Goal: Task Accomplishment & Management: Use online tool/utility

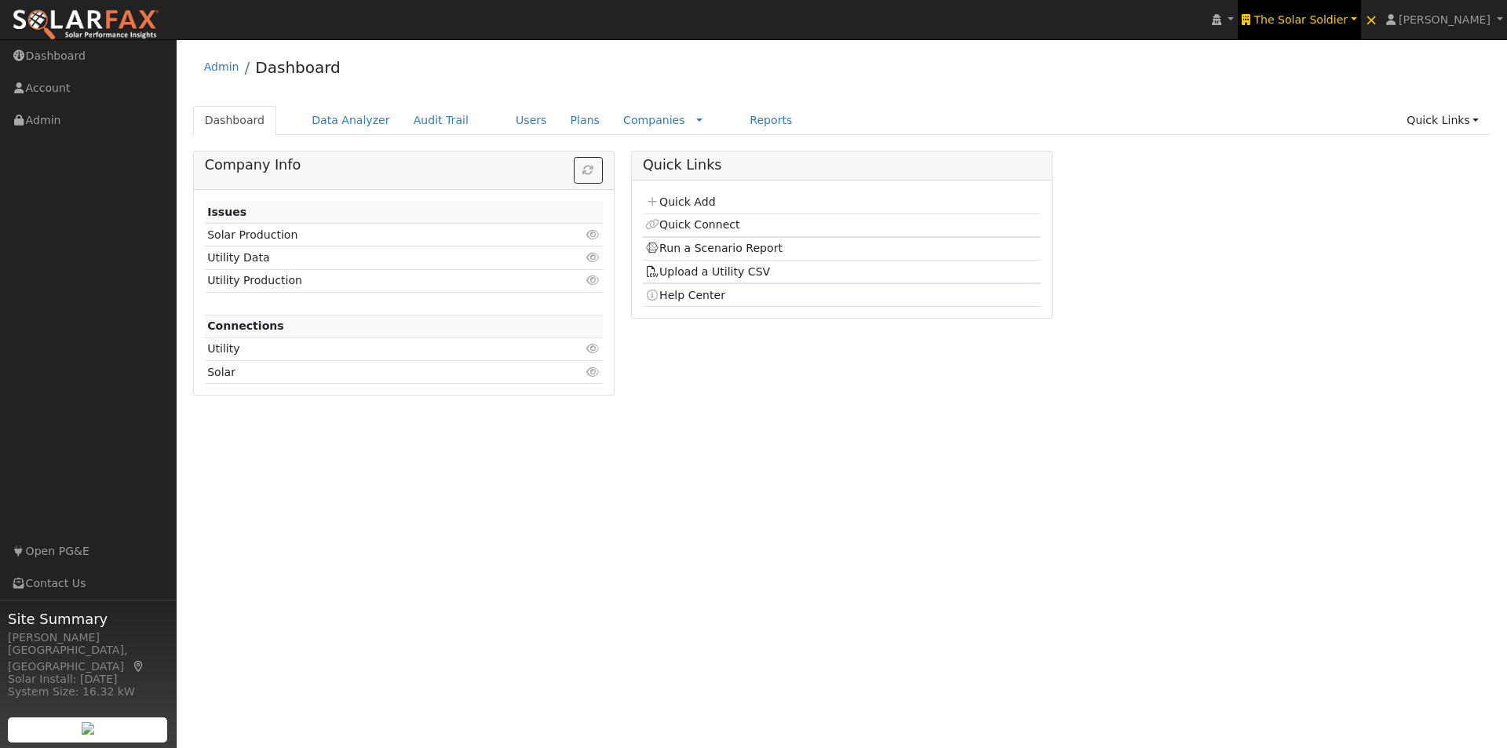
click at [1323, 13] on span "The Solar Soldier" at bounding box center [1301, 19] width 94 height 13
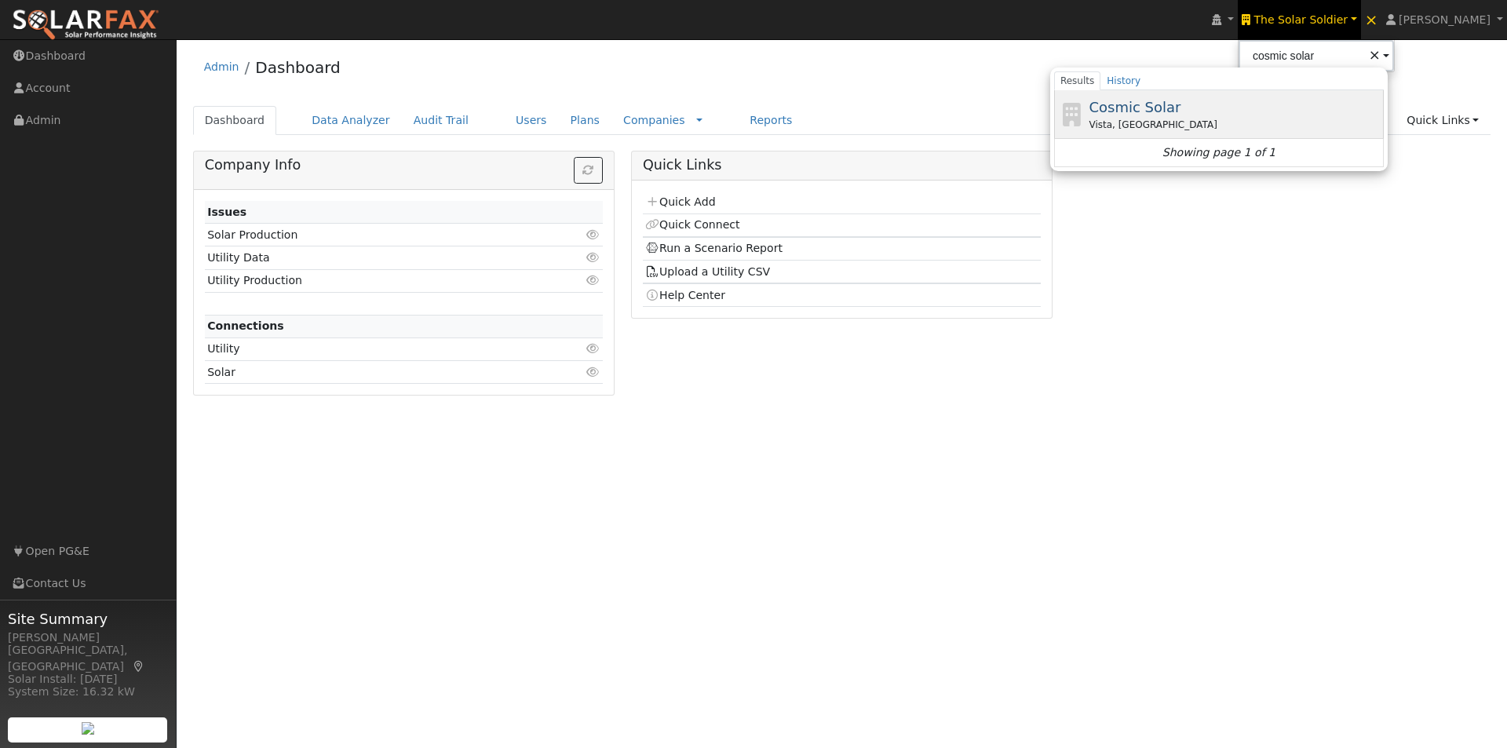
click at [1148, 109] on span "Cosmic Solar" at bounding box center [1135, 107] width 92 height 16
type input "Cosmic Solar"
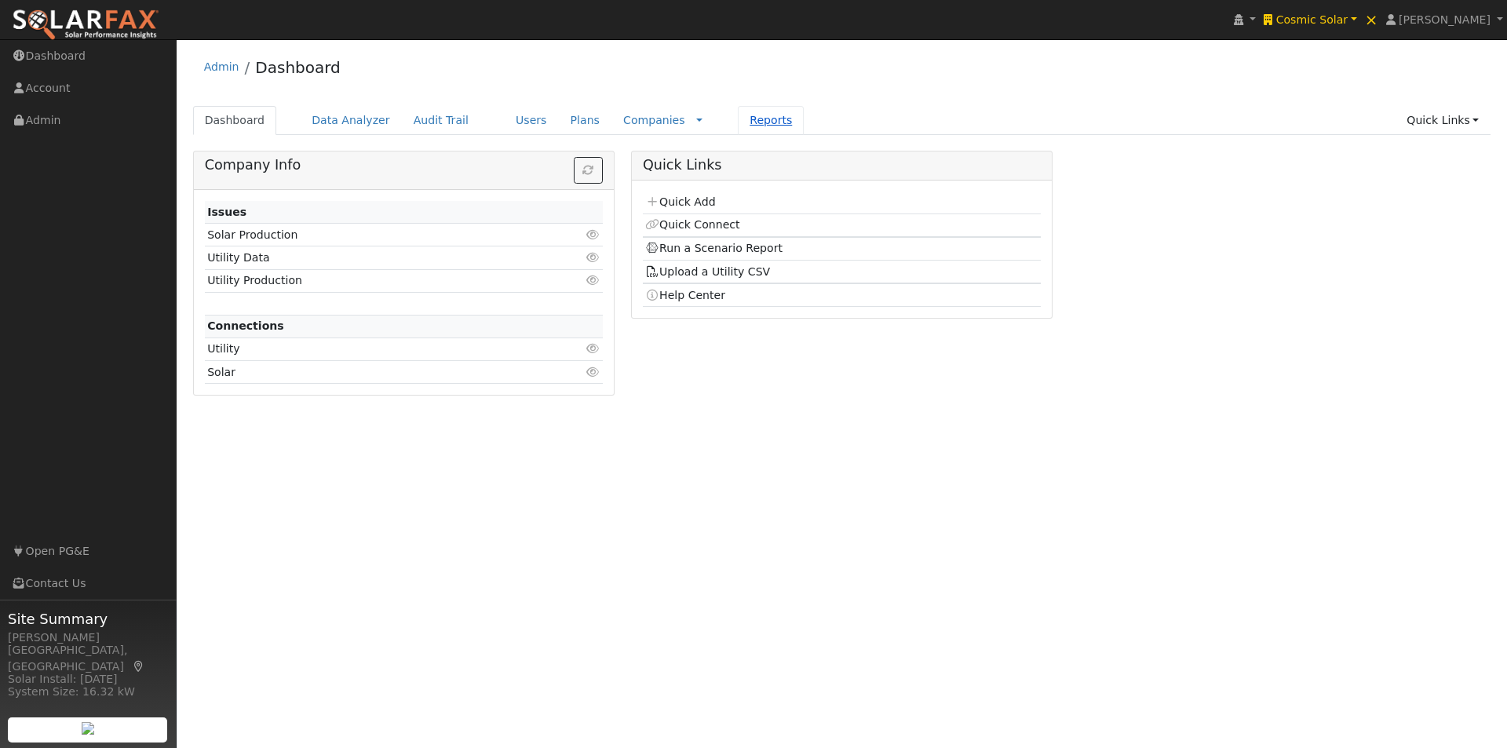
click at [738, 121] on link "Reports" at bounding box center [771, 120] width 66 height 29
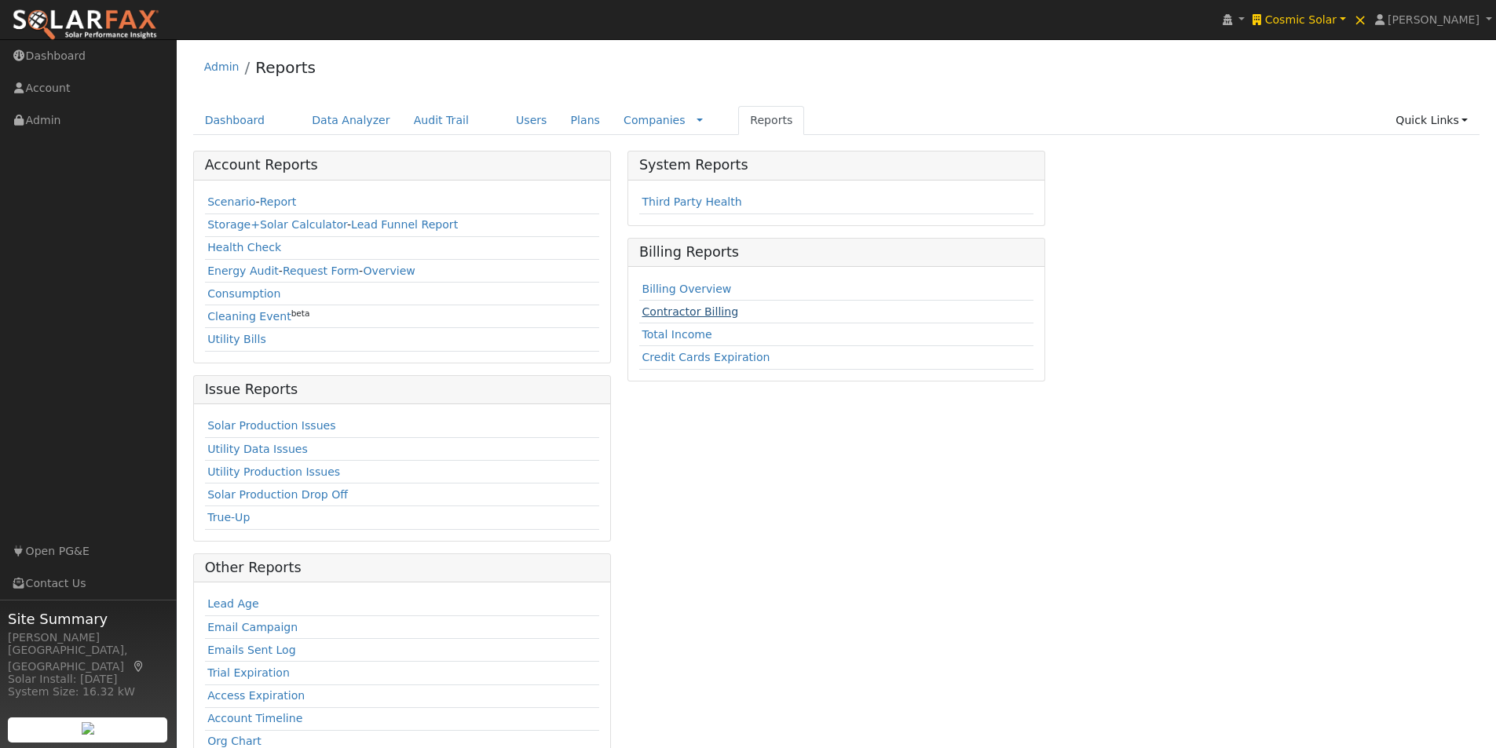
click at [668, 311] on link "Contractor Billing" at bounding box center [689, 311] width 97 height 13
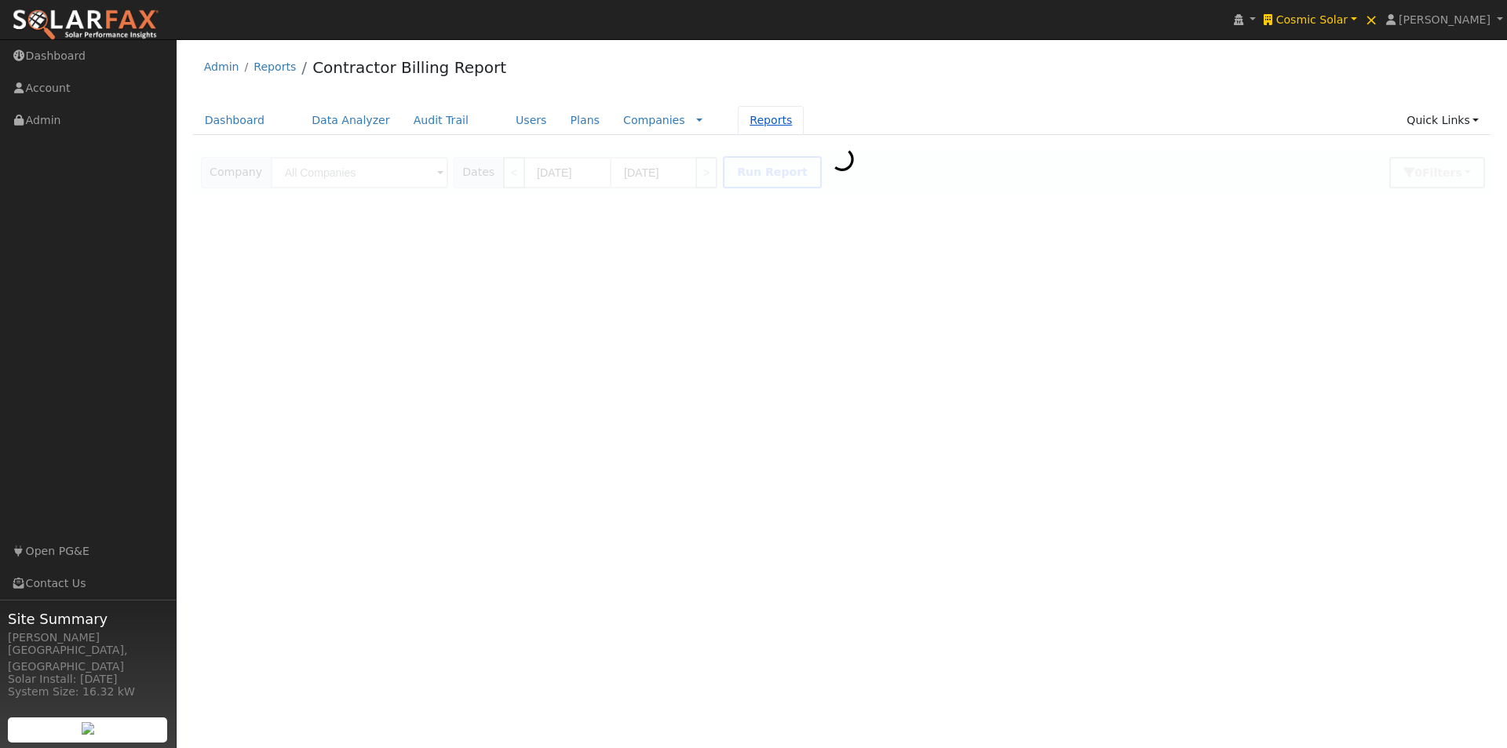
type input "Cosmic Solar"
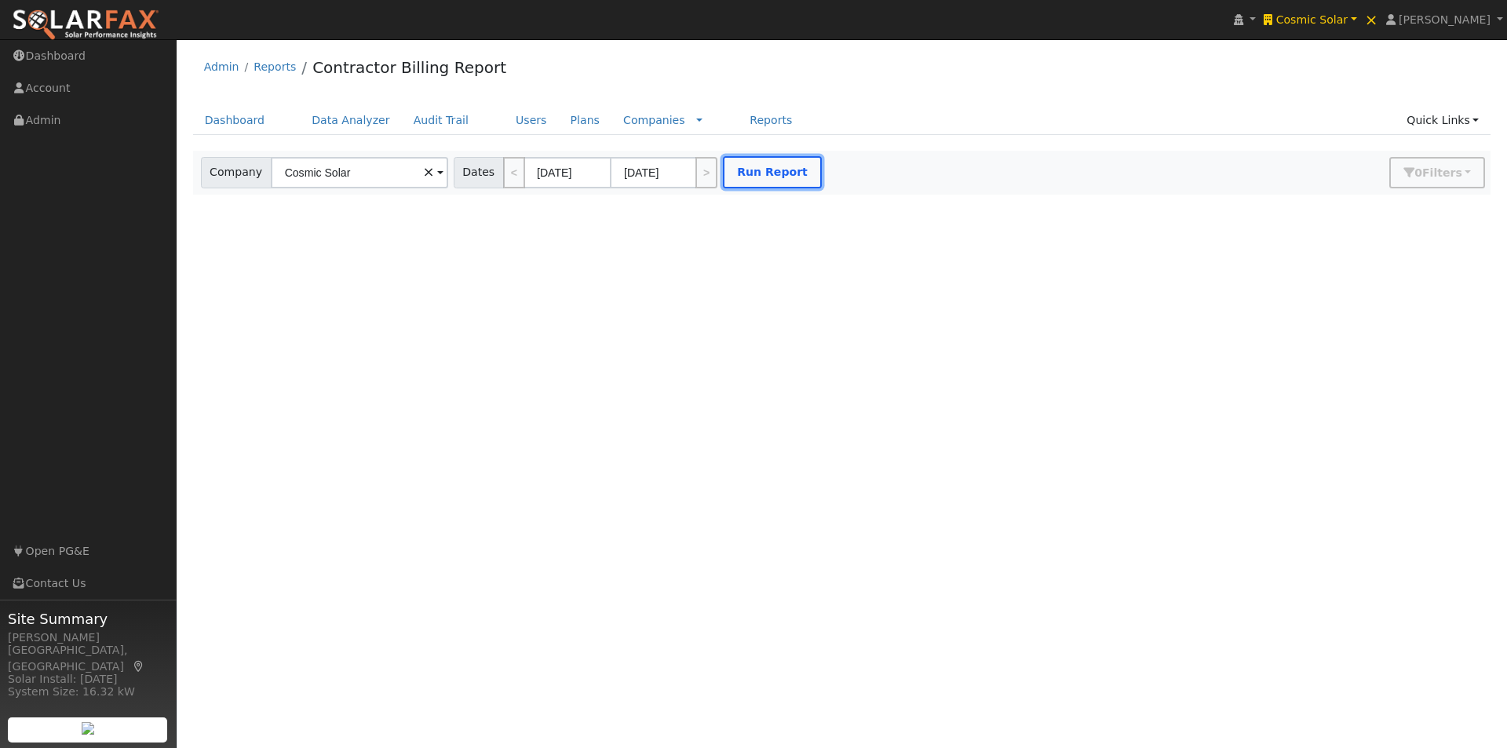
click at [764, 166] on button "Run Report" at bounding box center [772, 172] width 99 height 32
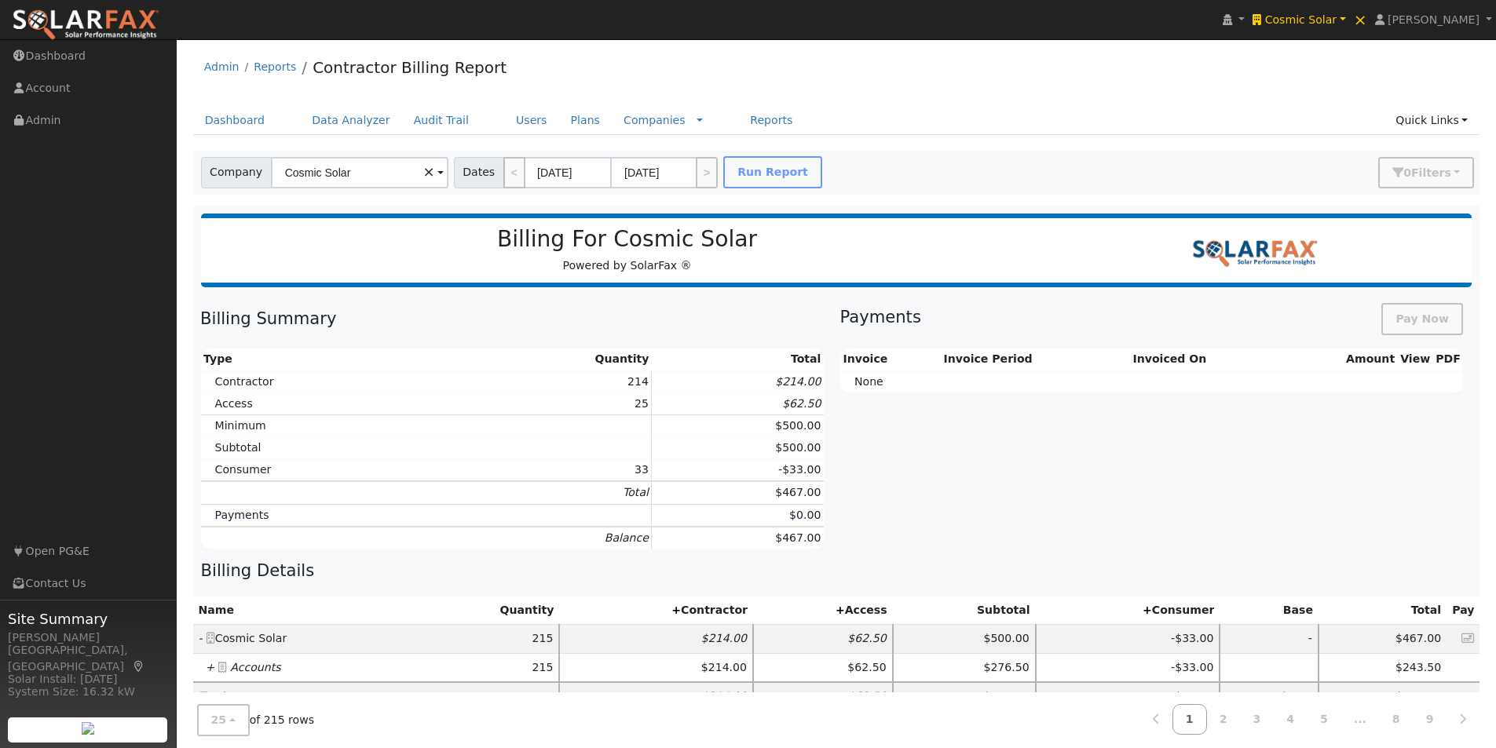
drag, startPoint x: 207, startPoint y: 667, endPoint x: 303, endPoint y: 582, distance: 127.9
click at [208, 667] on icon "+" at bounding box center [210, 667] width 9 height 13
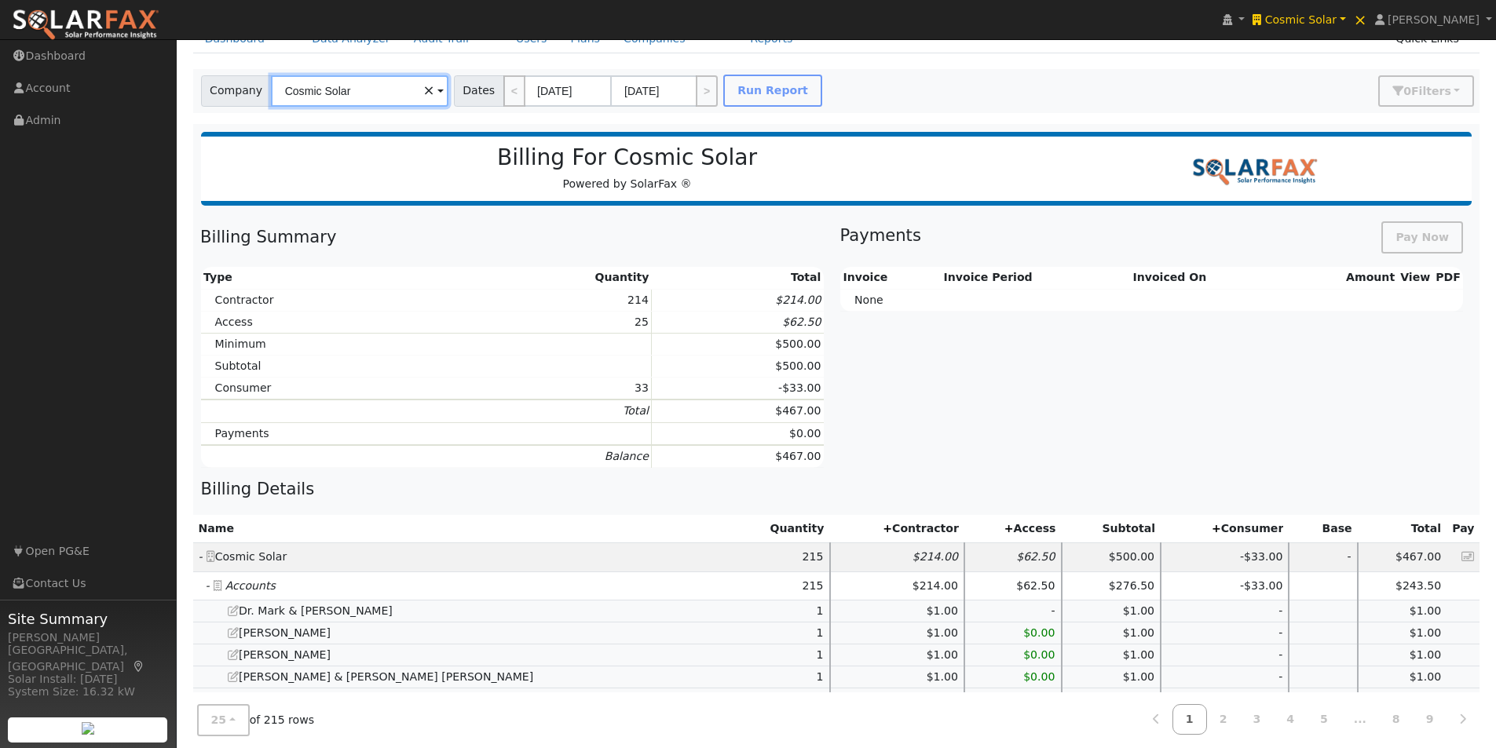
scroll to position [236, 0]
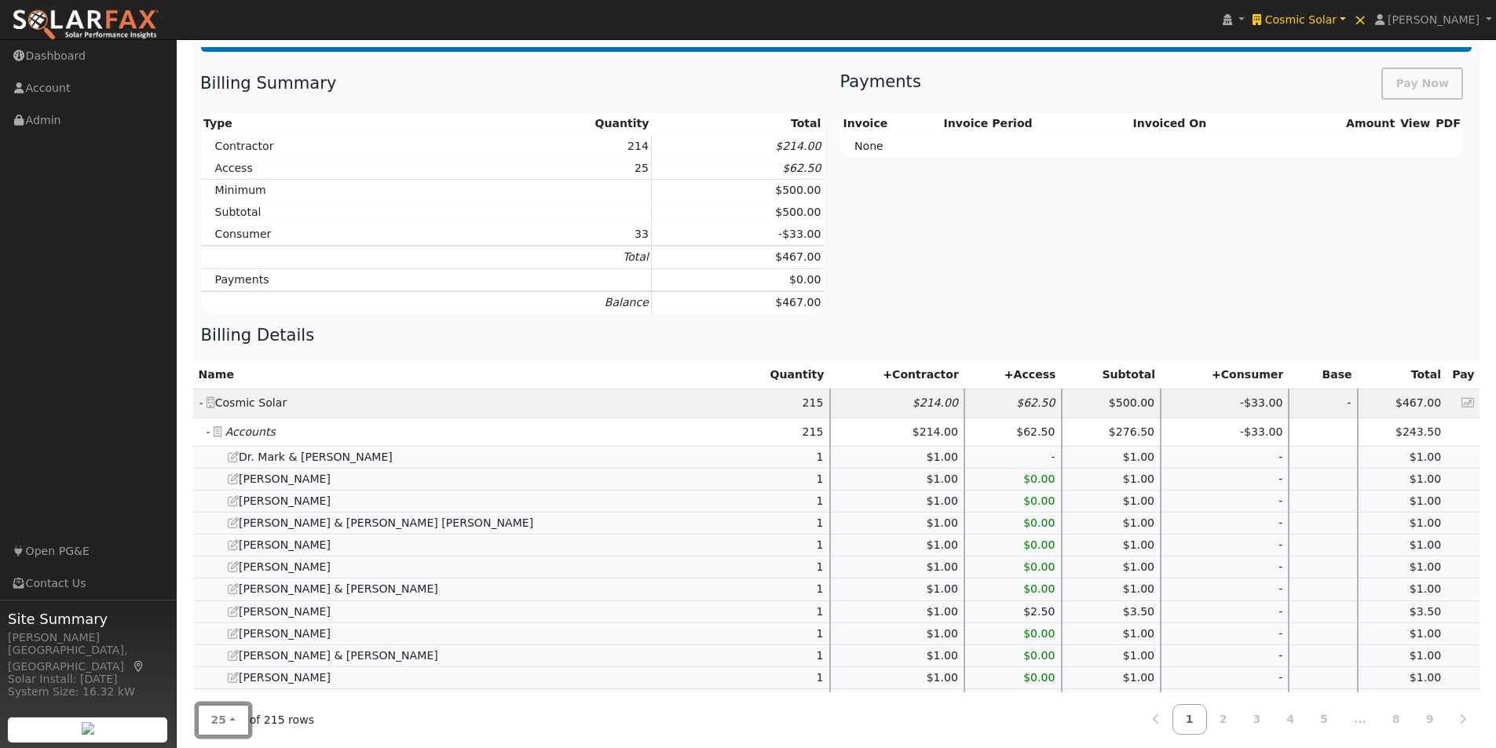
click at [226, 727] on button "25" at bounding box center [223, 720] width 53 height 32
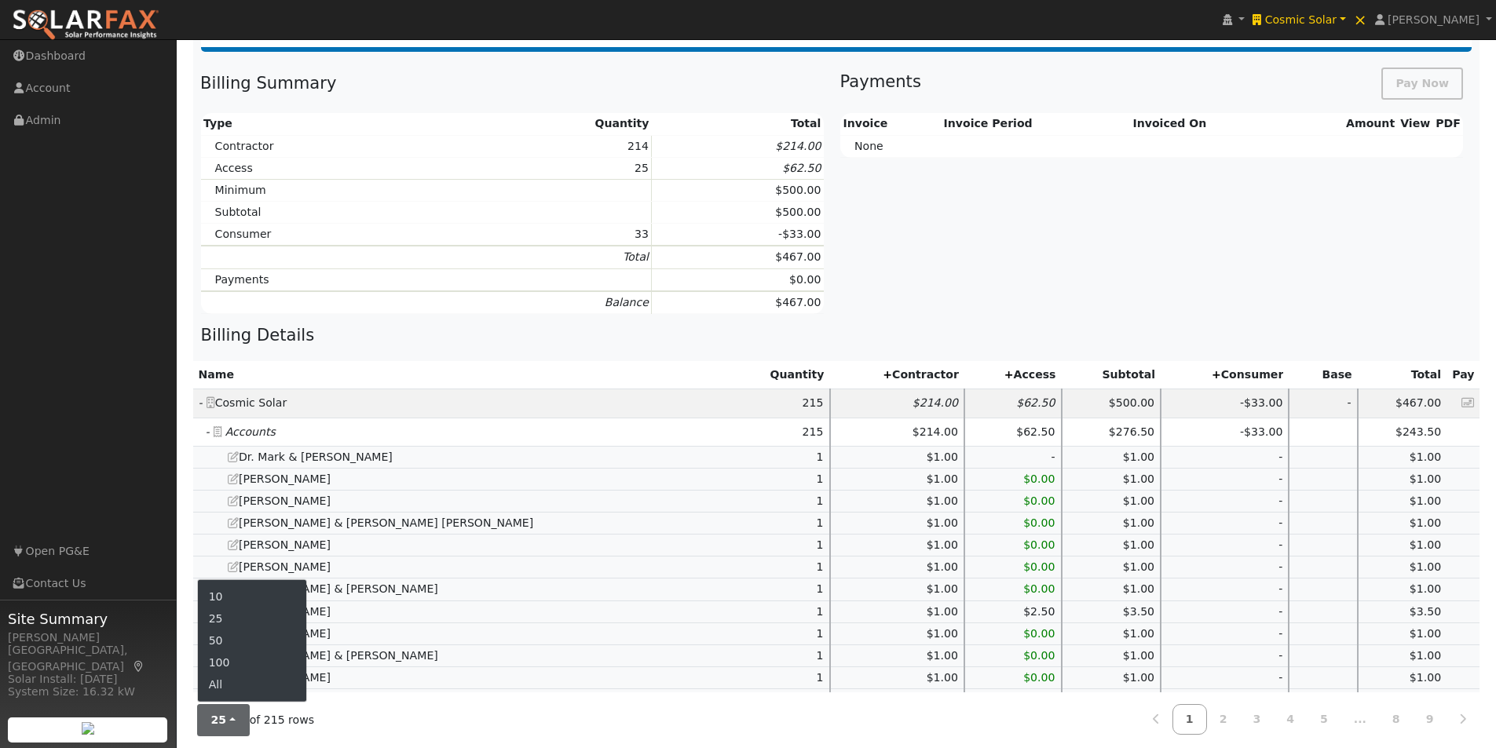
drag, startPoint x: 216, startPoint y: 682, endPoint x: 515, endPoint y: 572, distance: 318.7
click at [231, 677] on link "All" at bounding box center [252, 685] width 109 height 22
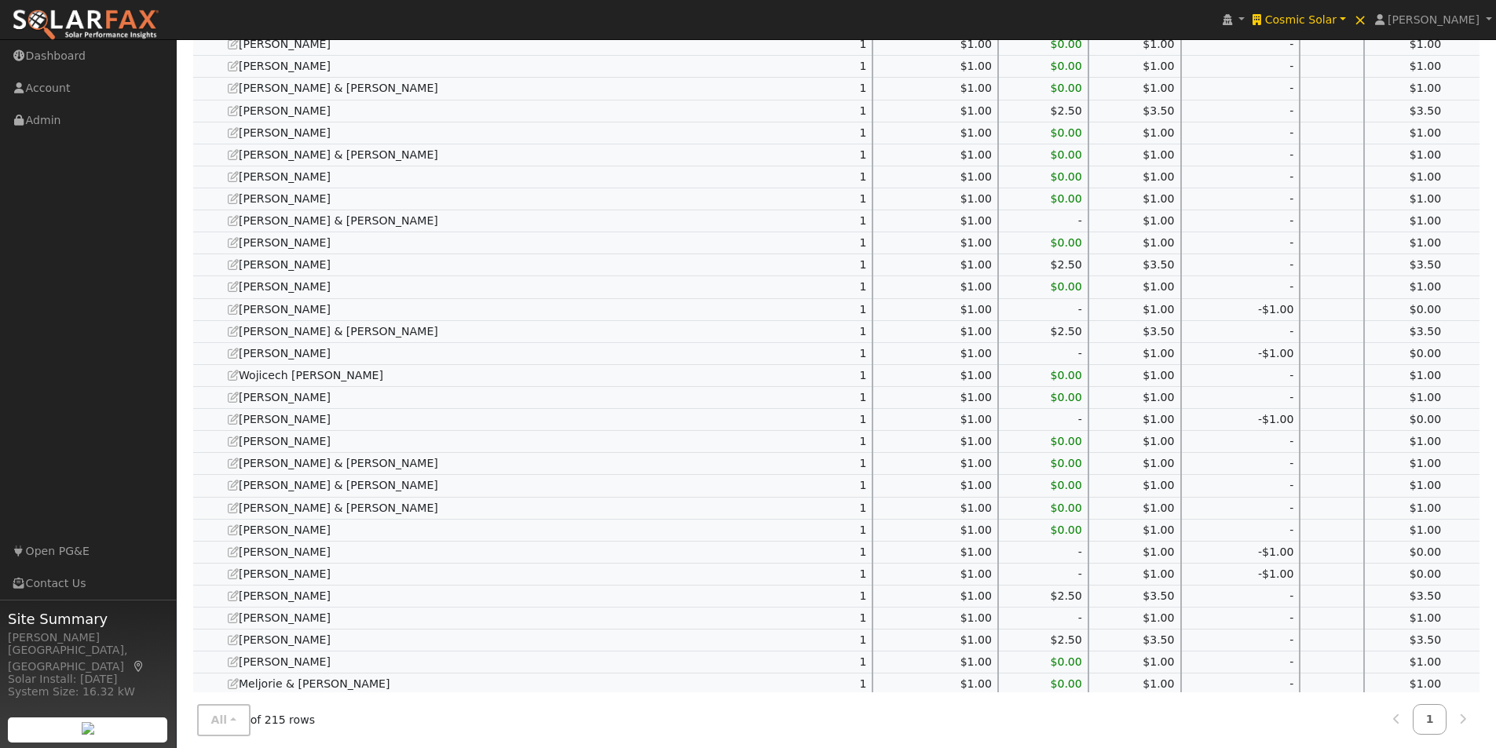
scroll to position [0, 0]
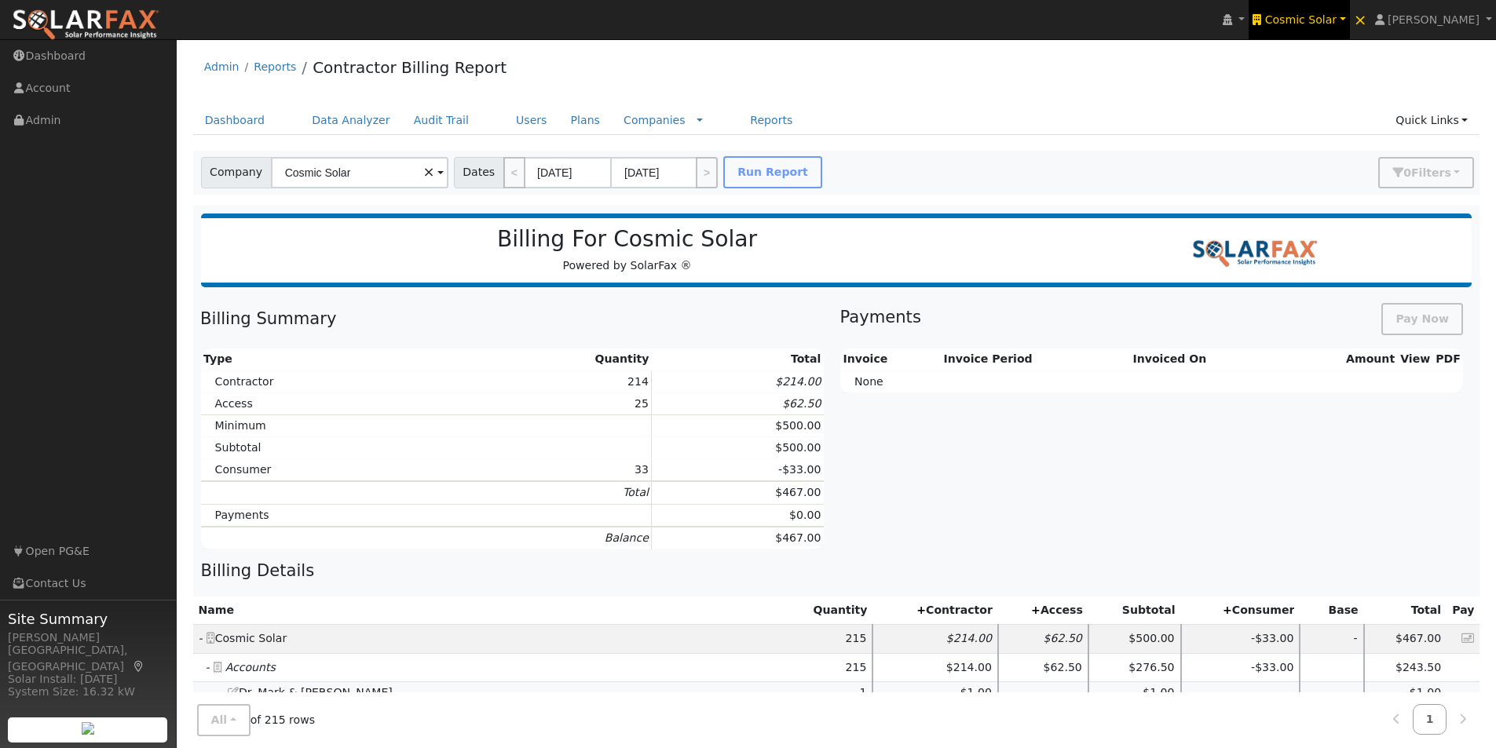
click at [1328, 14] on span "Cosmic Solar" at bounding box center [1301, 19] width 72 height 13
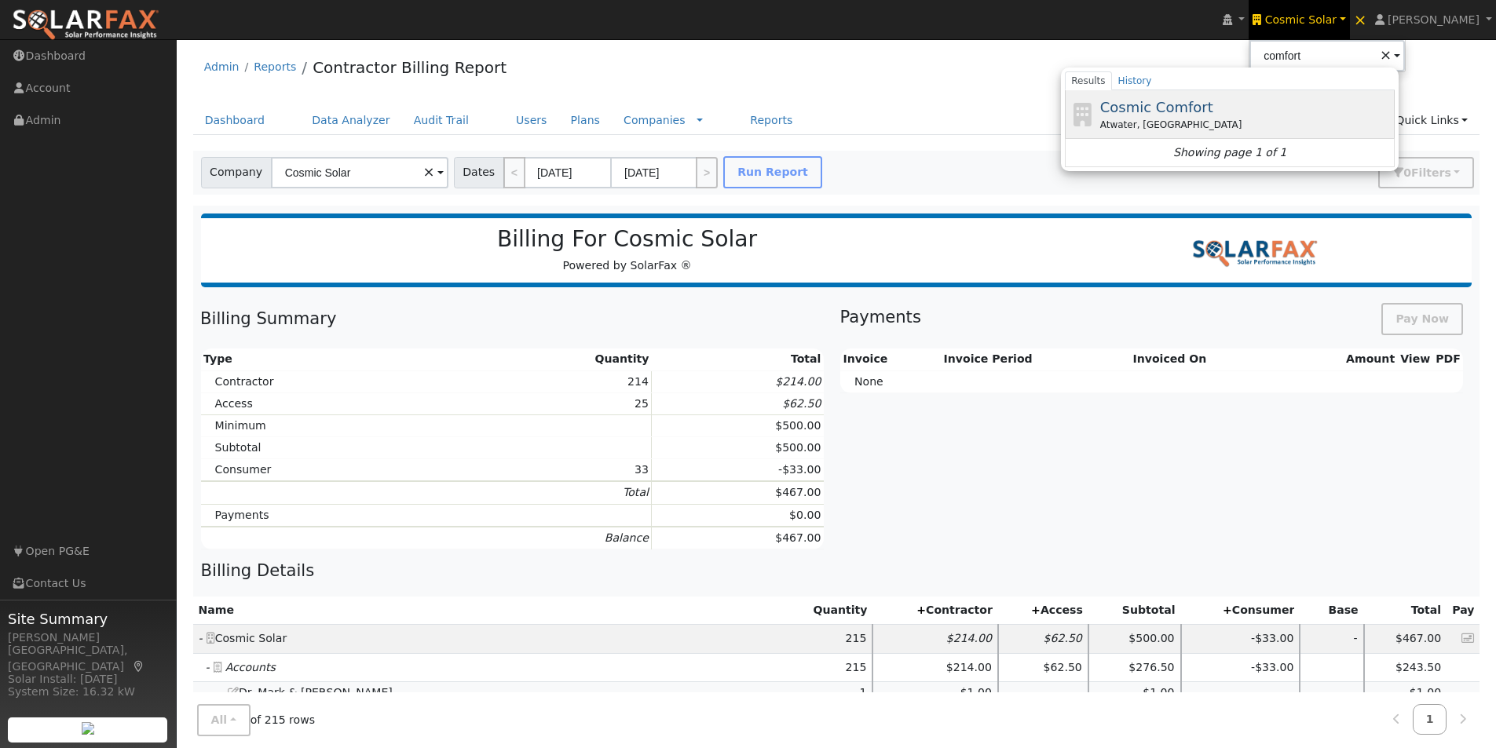
click at [1158, 106] on span "Cosmic Comfort" at bounding box center [1156, 107] width 113 height 16
type input "Cosmic Comfort"
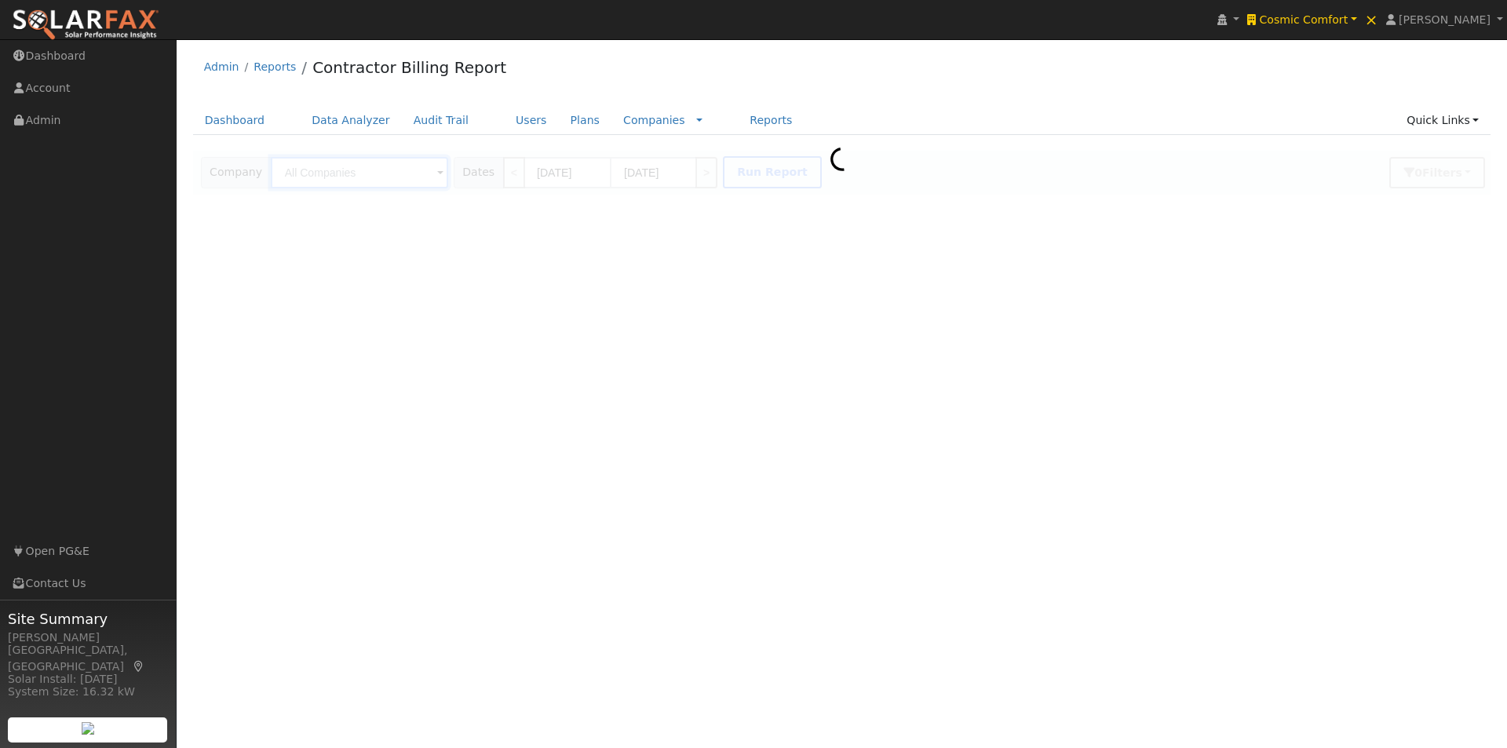
type input "Cosmic Comfort"
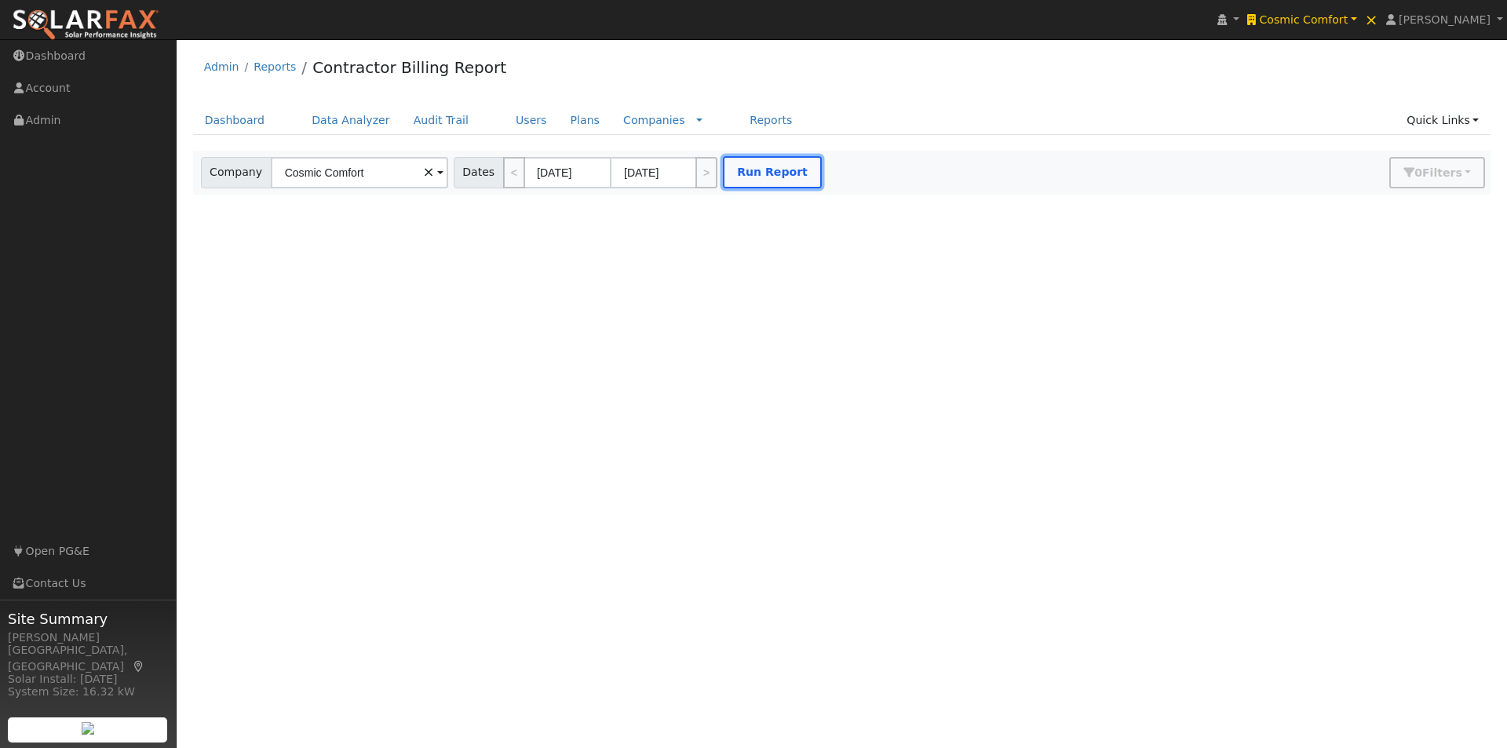
click at [760, 165] on button "Run Report" at bounding box center [772, 172] width 99 height 32
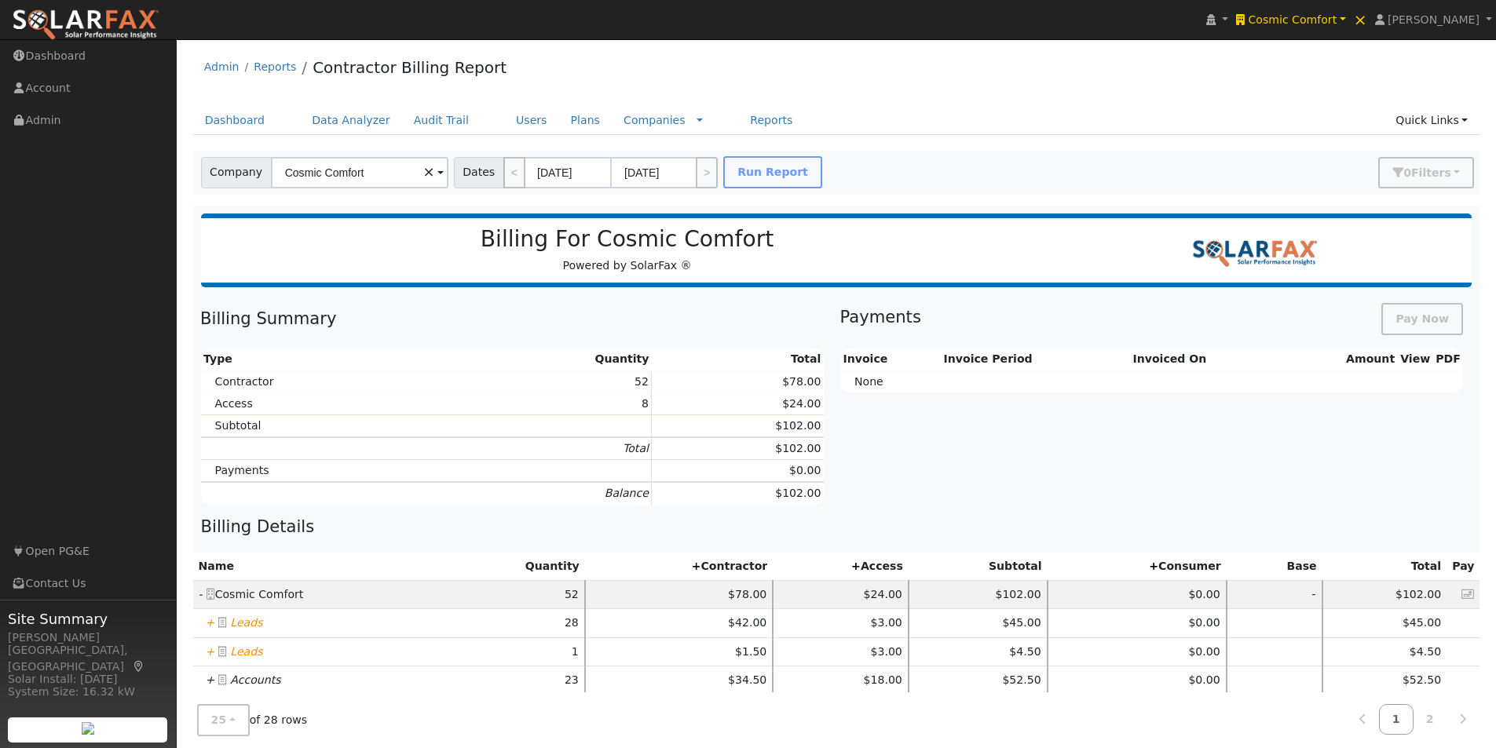
click at [208, 623] on icon "+" at bounding box center [210, 622] width 9 height 13
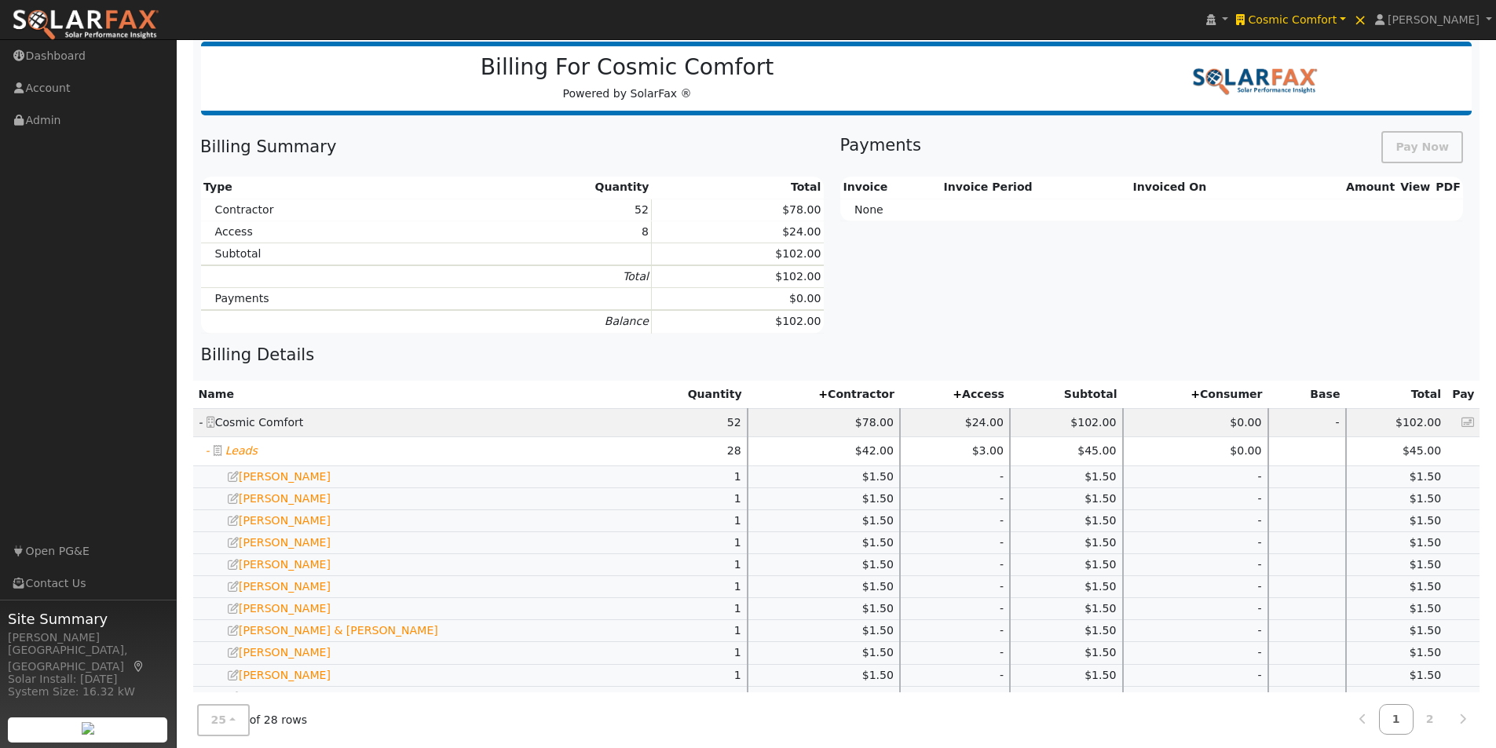
scroll to position [630, 0]
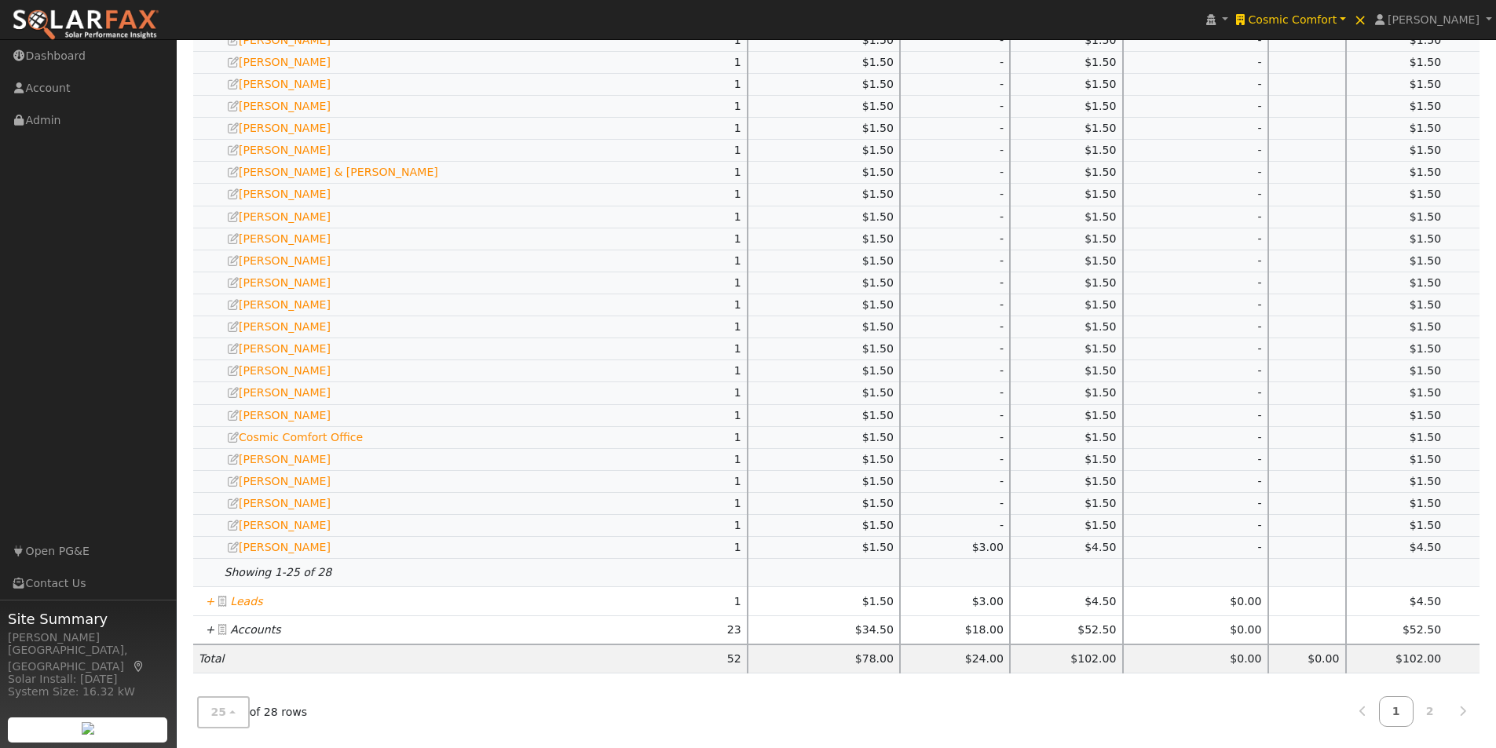
click at [208, 602] on icon "+" at bounding box center [210, 601] width 9 height 13
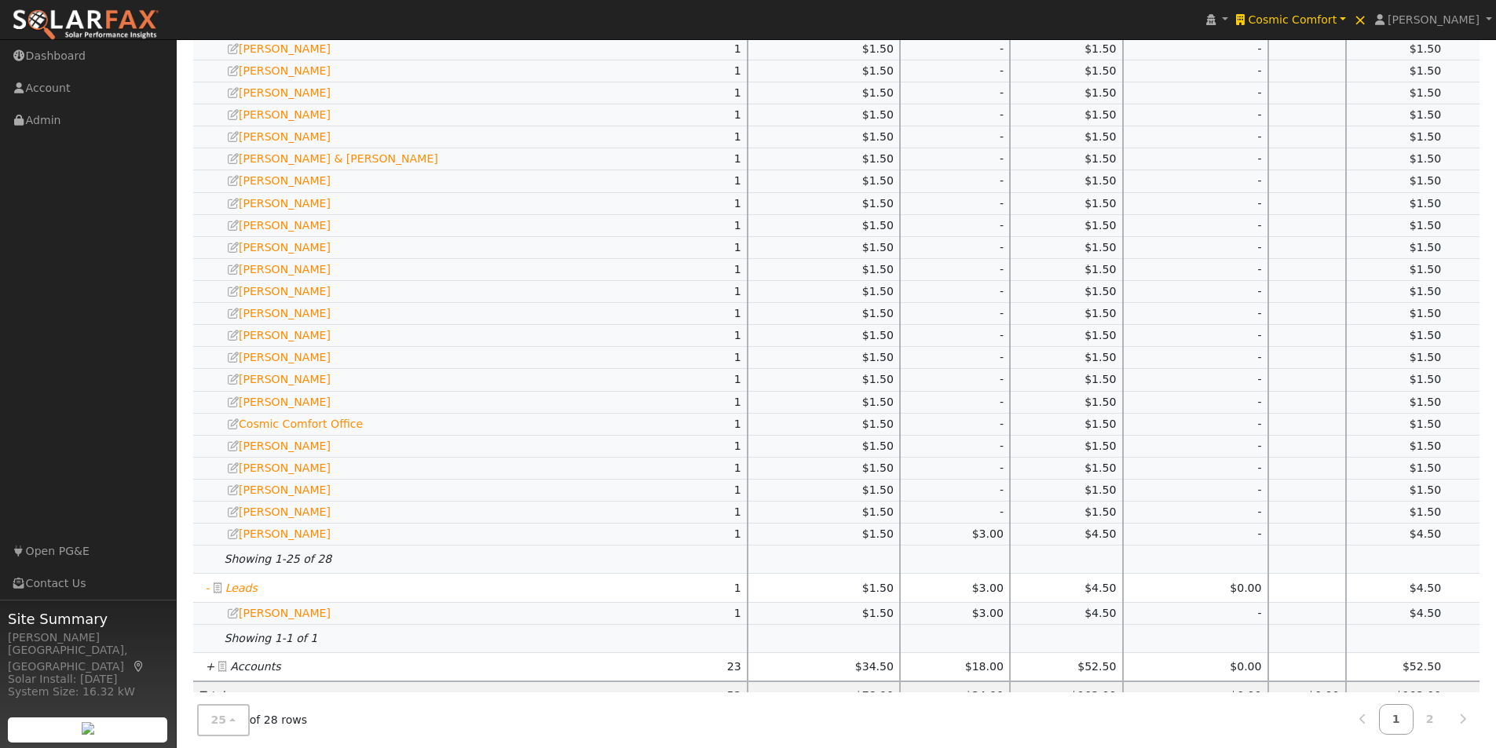
scroll to position [681, 0]
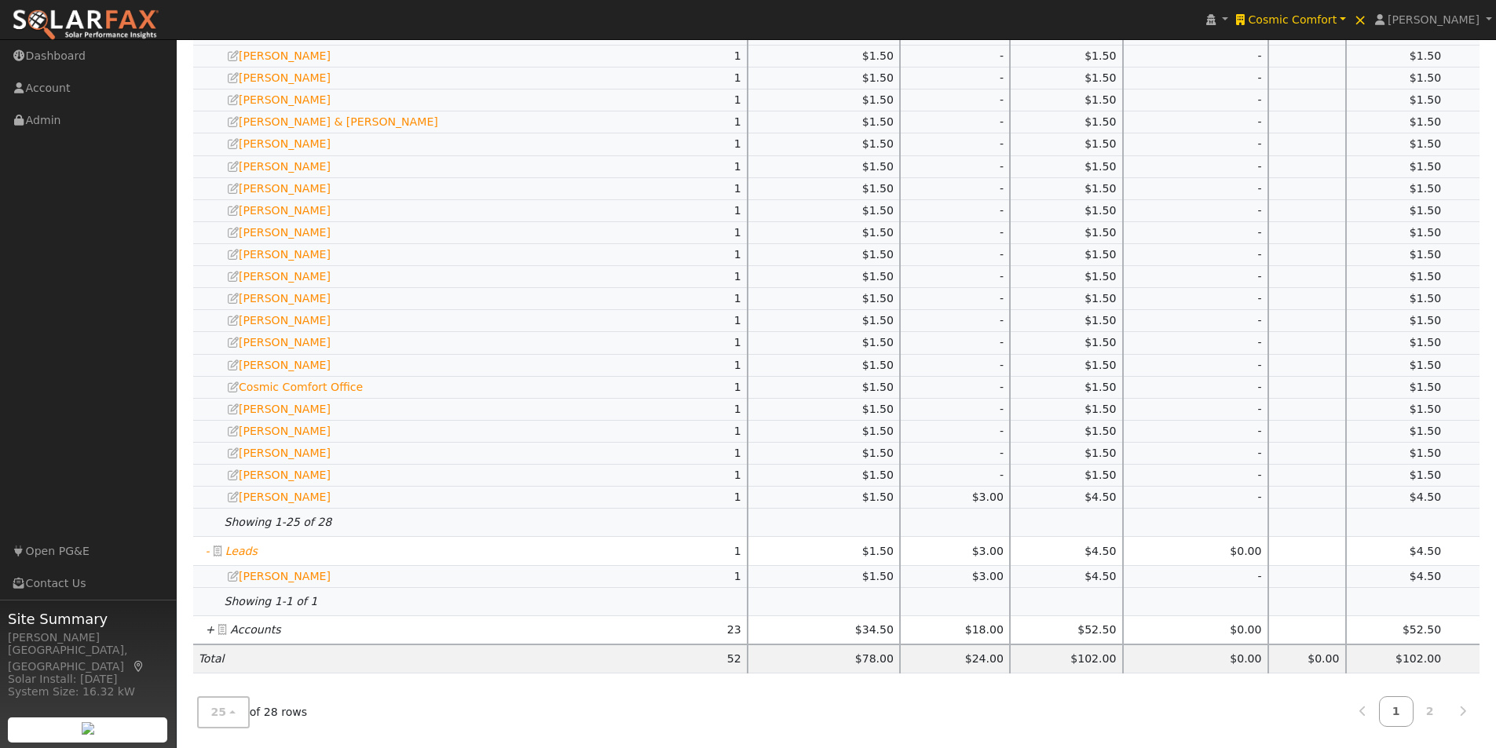
click at [210, 628] on icon "+" at bounding box center [210, 629] width 9 height 13
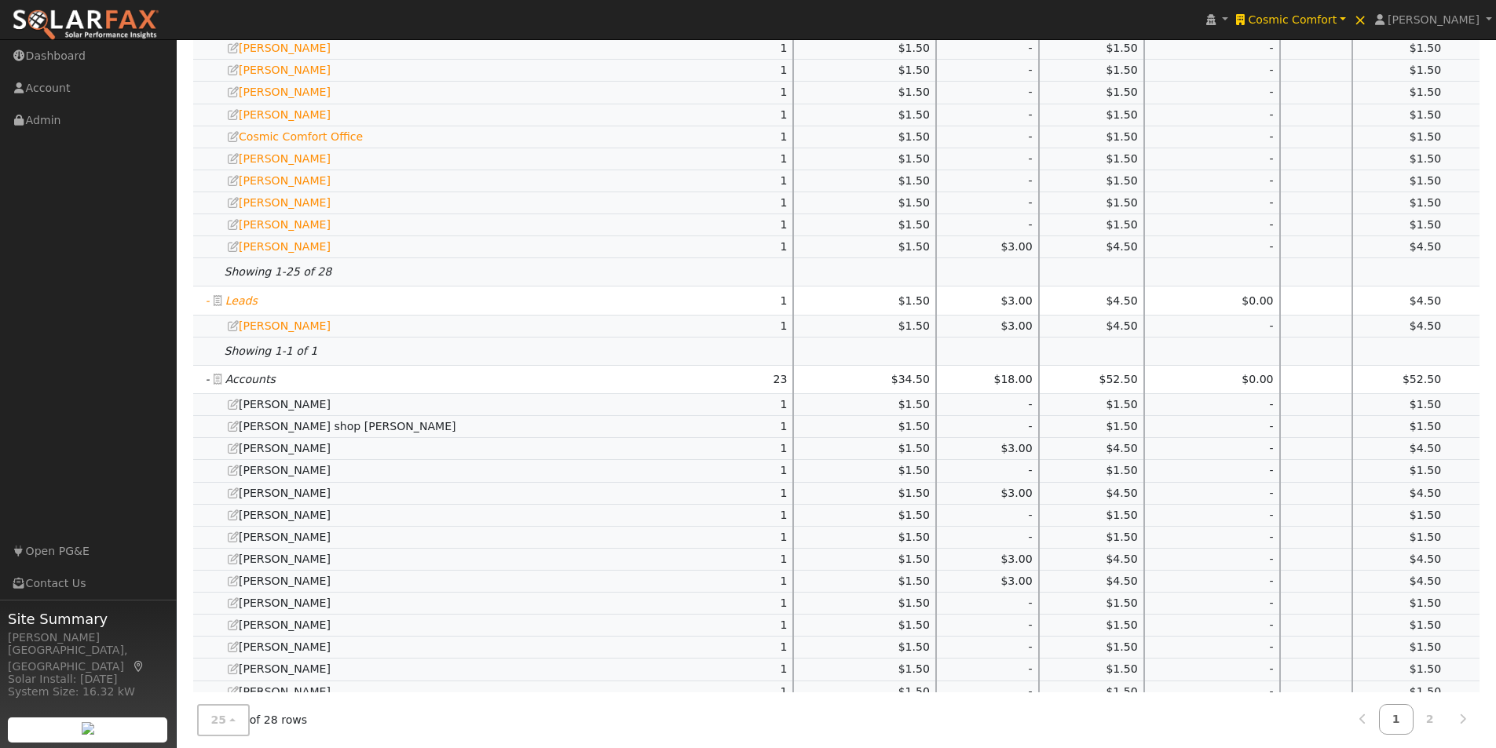
scroll to position [1217, 0]
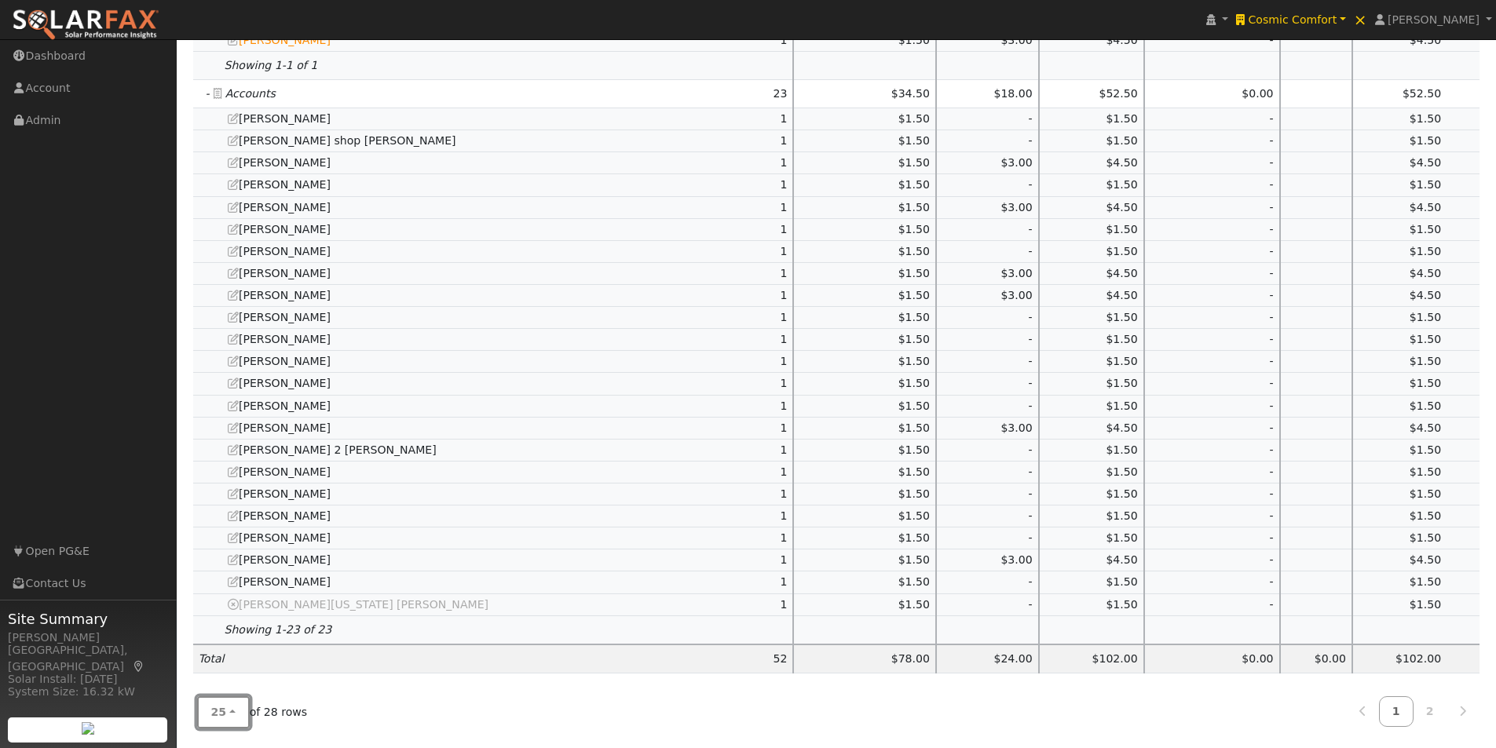
click at [223, 707] on span "25" at bounding box center [219, 712] width 16 height 13
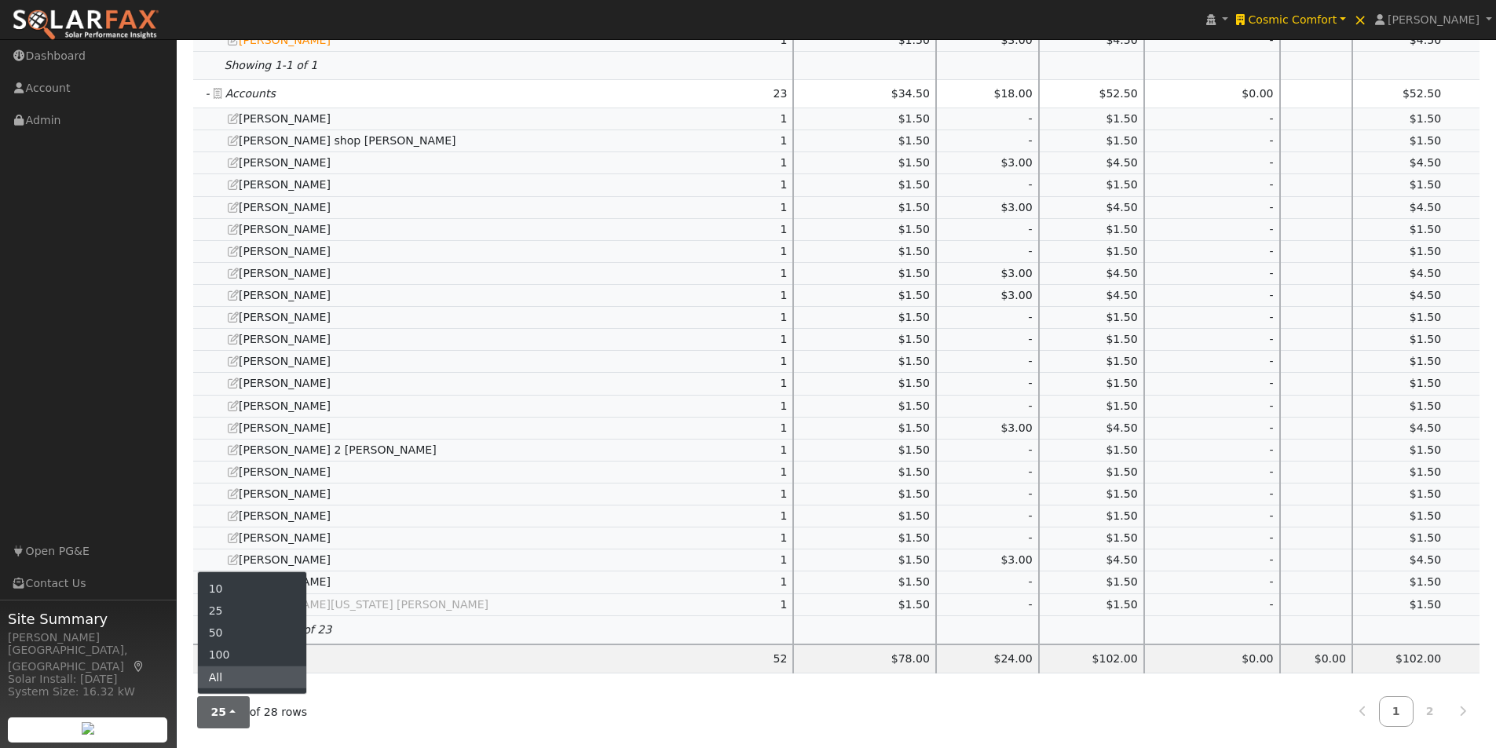
drag, startPoint x: 226, startPoint y: 680, endPoint x: 337, endPoint y: 595, distance: 139.4
click at [230, 679] on link "All" at bounding box center [252, 678] width 109 height 22
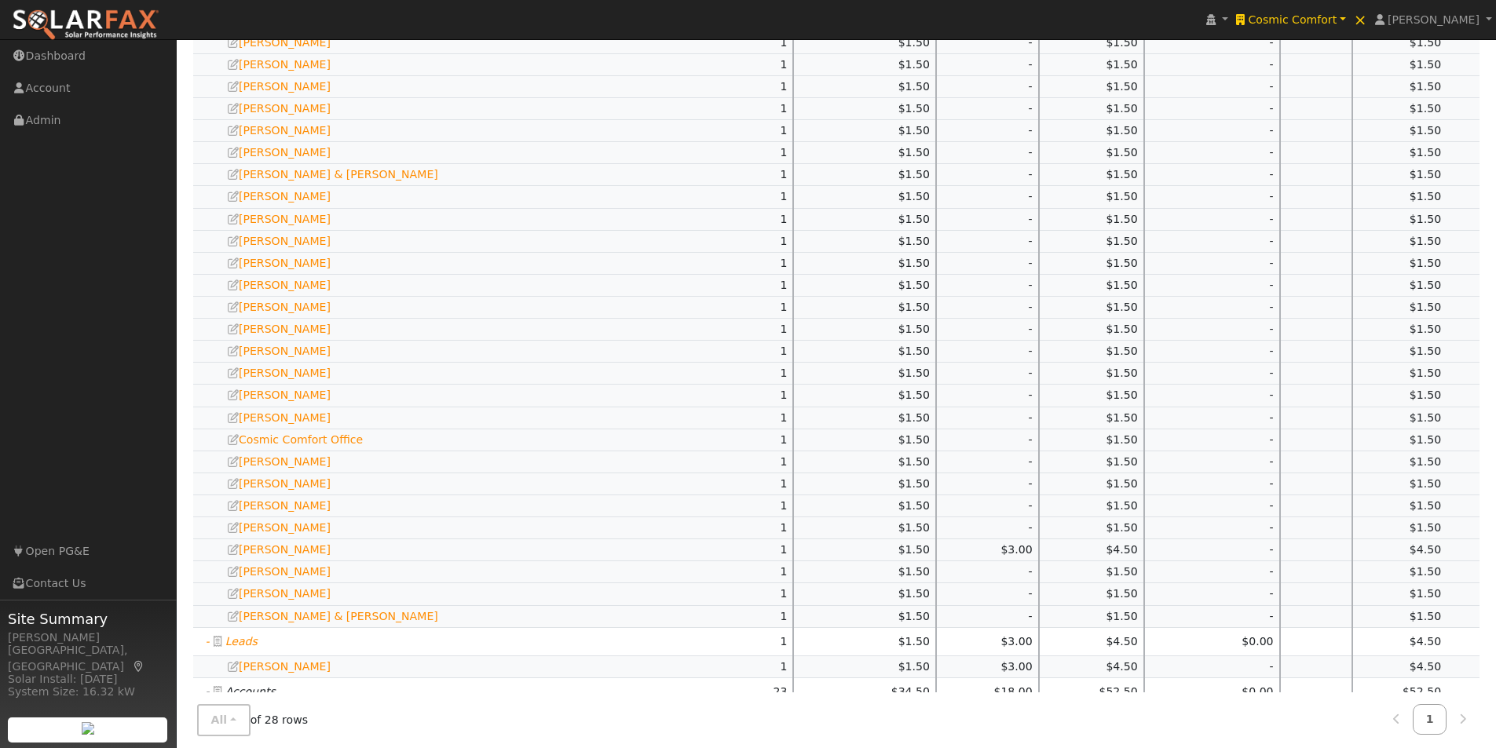
scroll to position [0, 0]
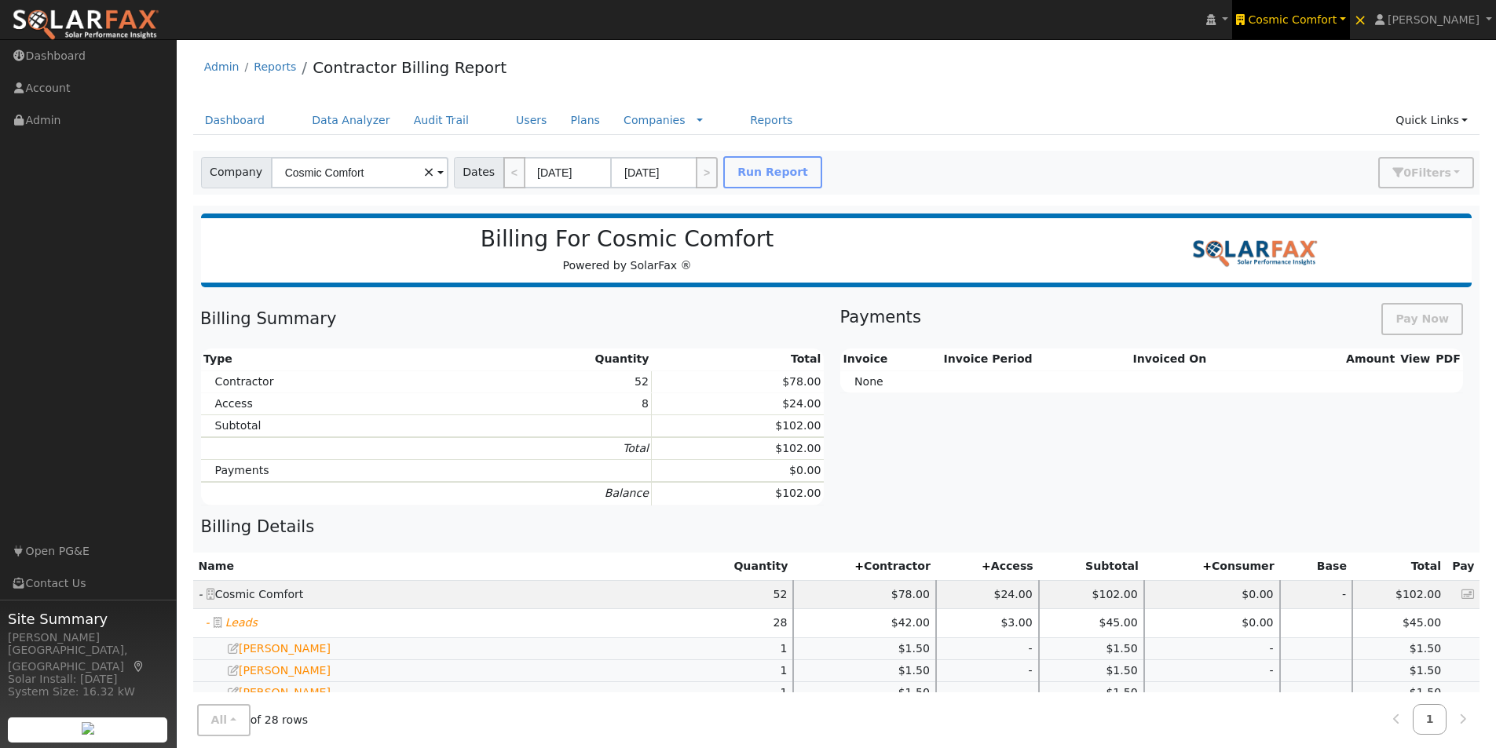
click at [1337, 18] on span "Cosmic Comfort" at bounding box center [1292, 19] width 89 height 13
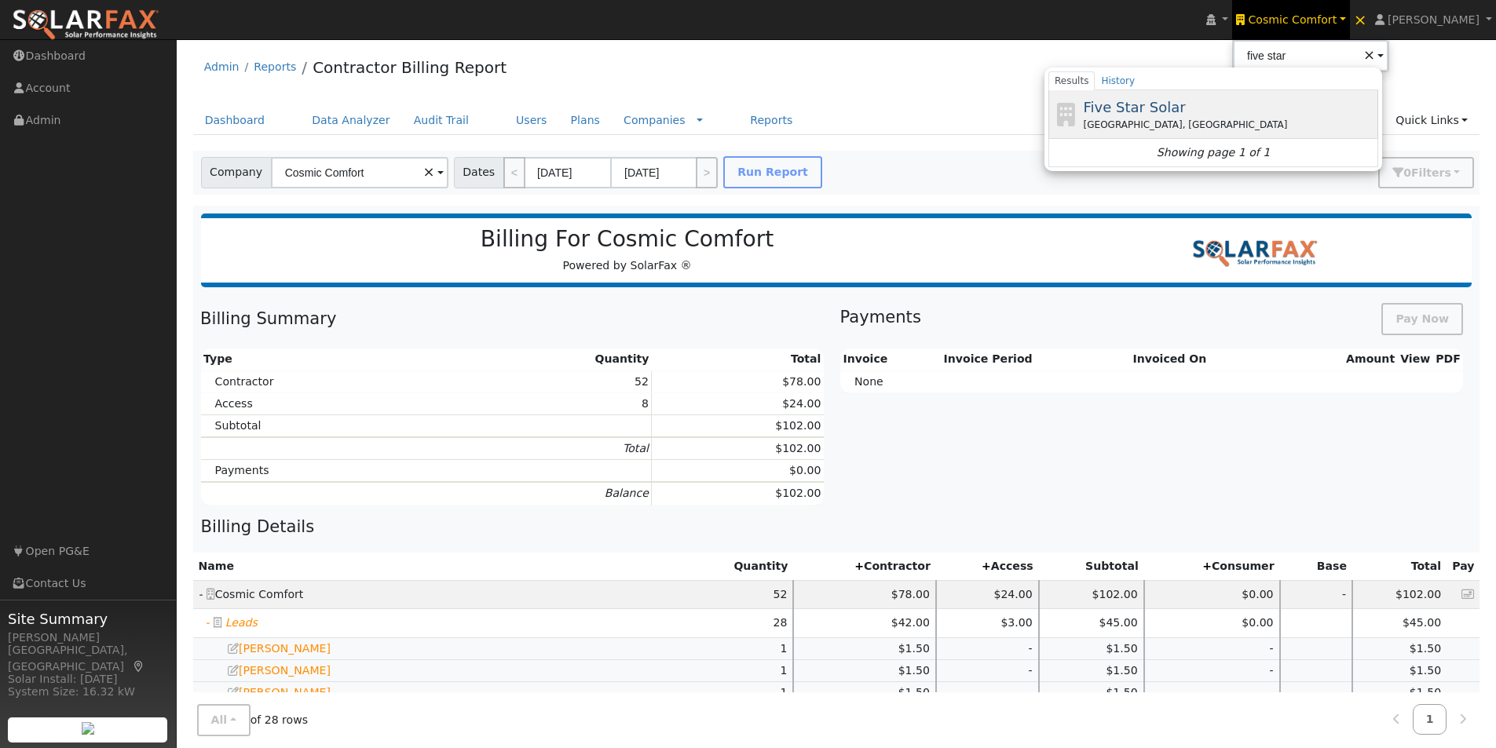
click at [1127, 105] on span "Five Star Solar" at bounding box center [1134, 107] width 102 height 16
type input "Five Star Solar"
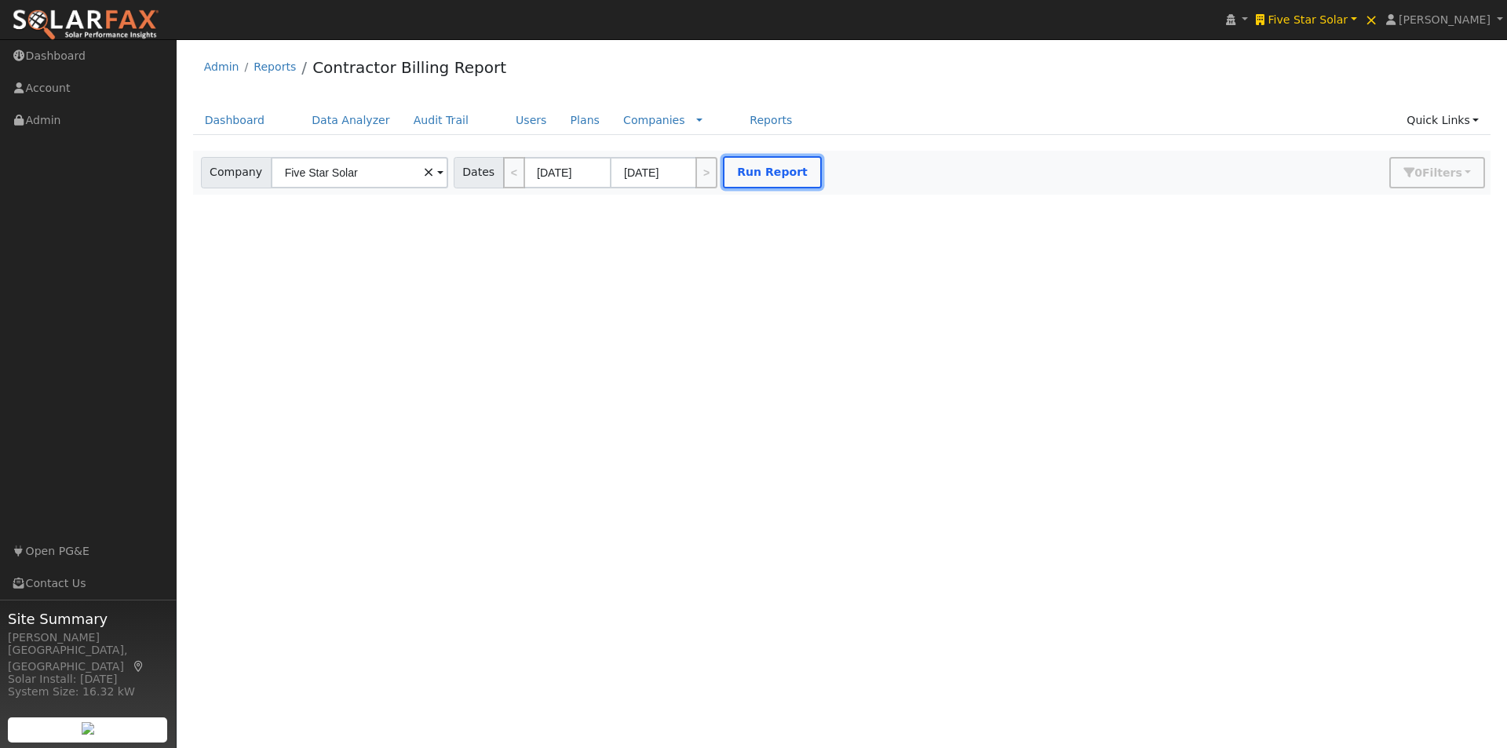
click at [760, 163] on button "Run Report" at bounding box center [772, 172] width 99 height 32
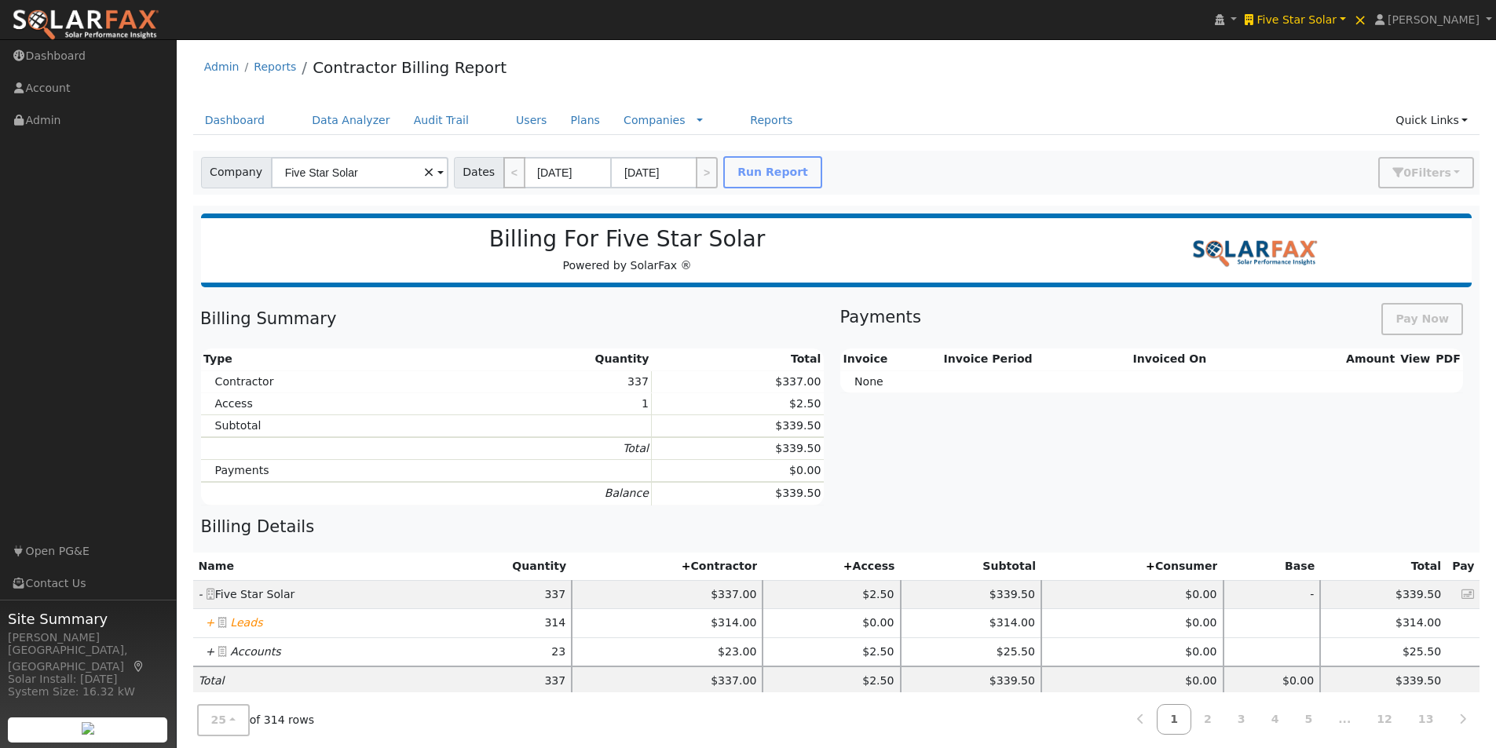
drag, startPoint x: 208, startPoint y: 621, endPoint x: 228, endPoint y: 595, distance: 33.0
click at [210, 621] on icon "+" at bounding box center [210, 622] width 9 height 13
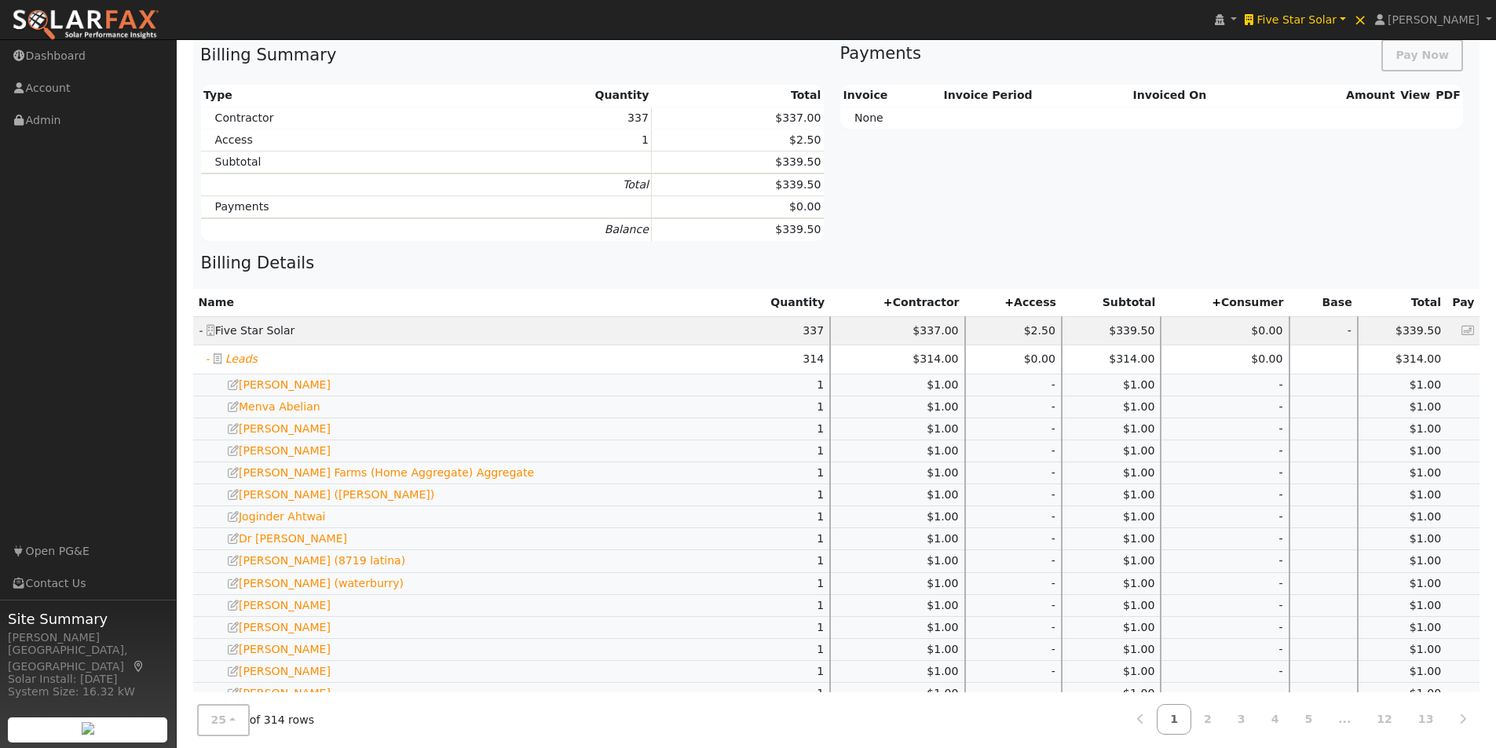
scroll to position [602, 0]
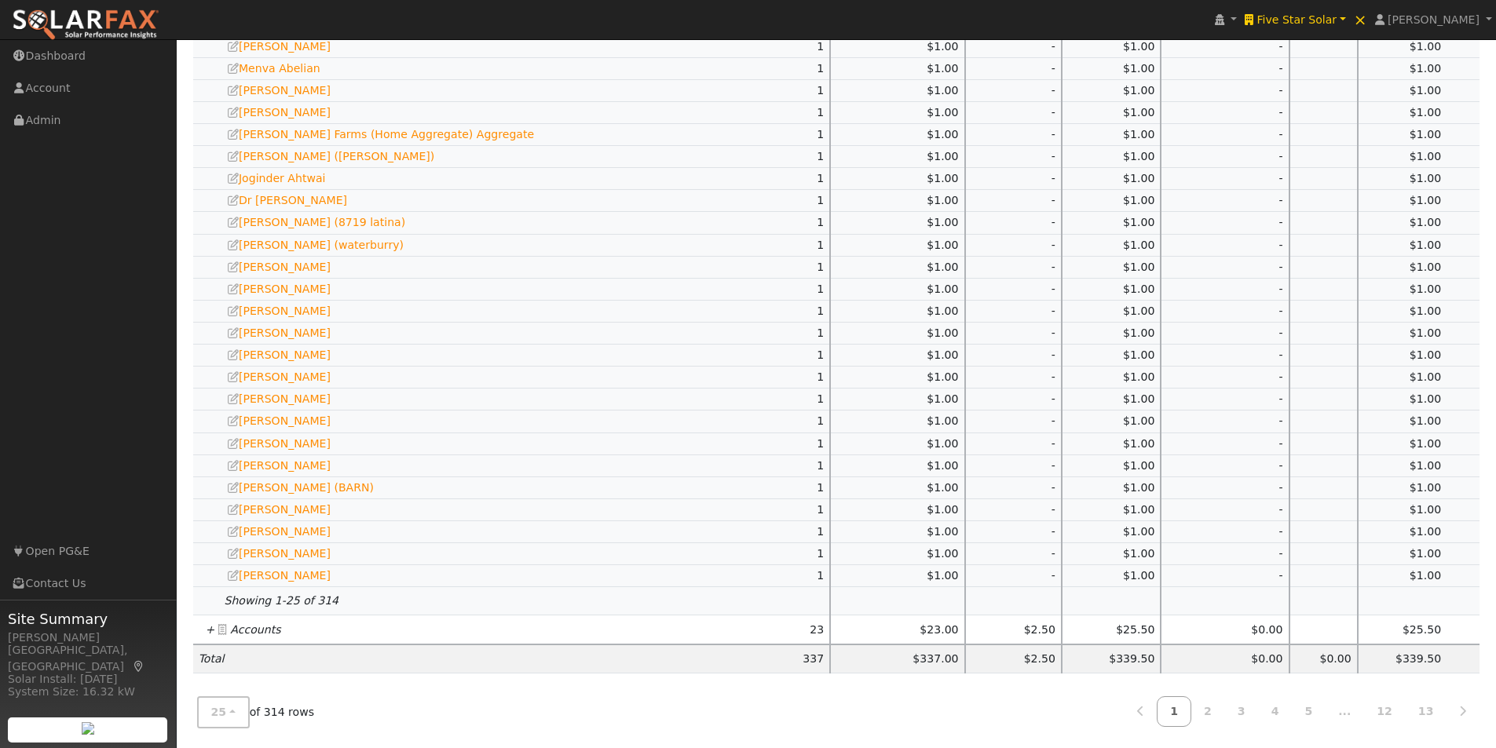
click at [207, 629] on icon "+" at bounding box center [210, 629] width 9 height 13
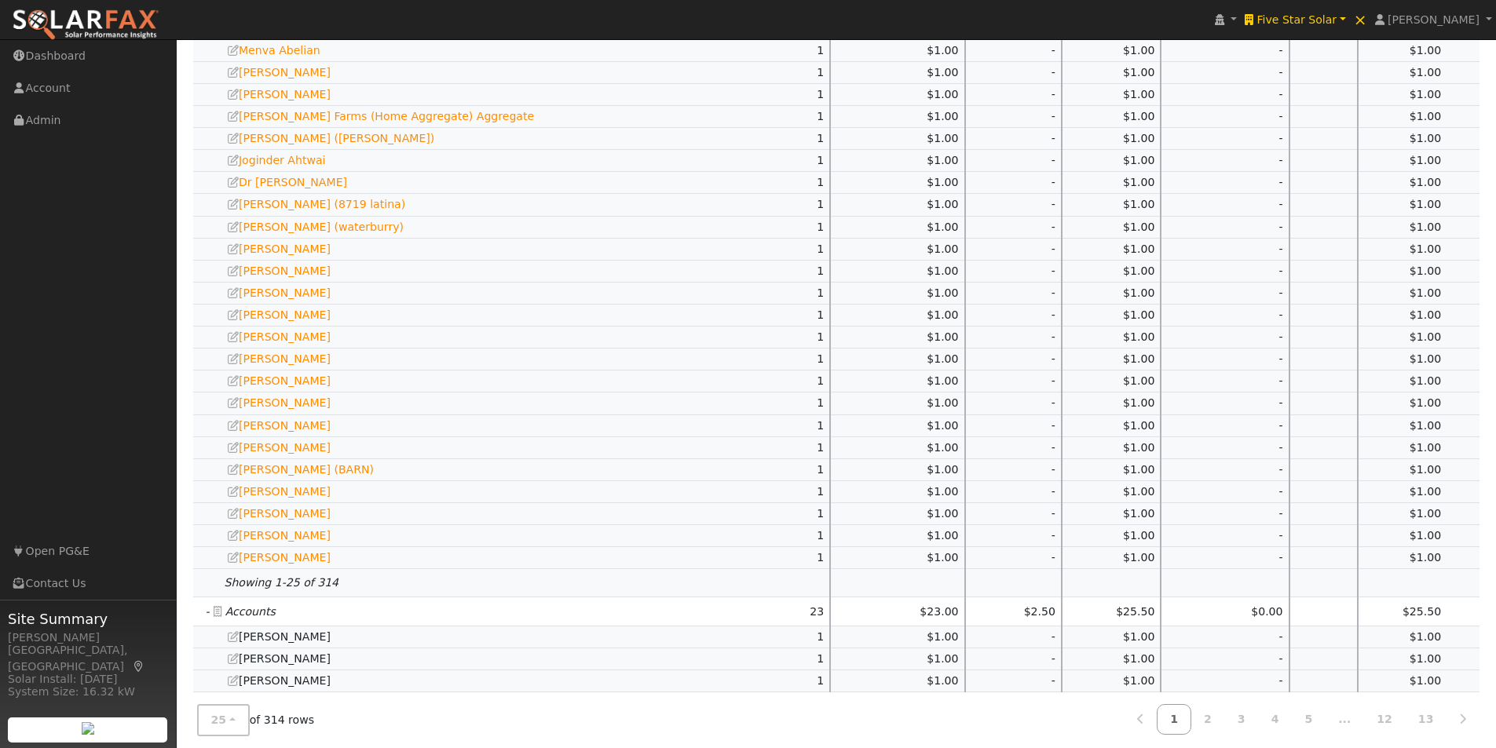
scroll to position [1138, 0]
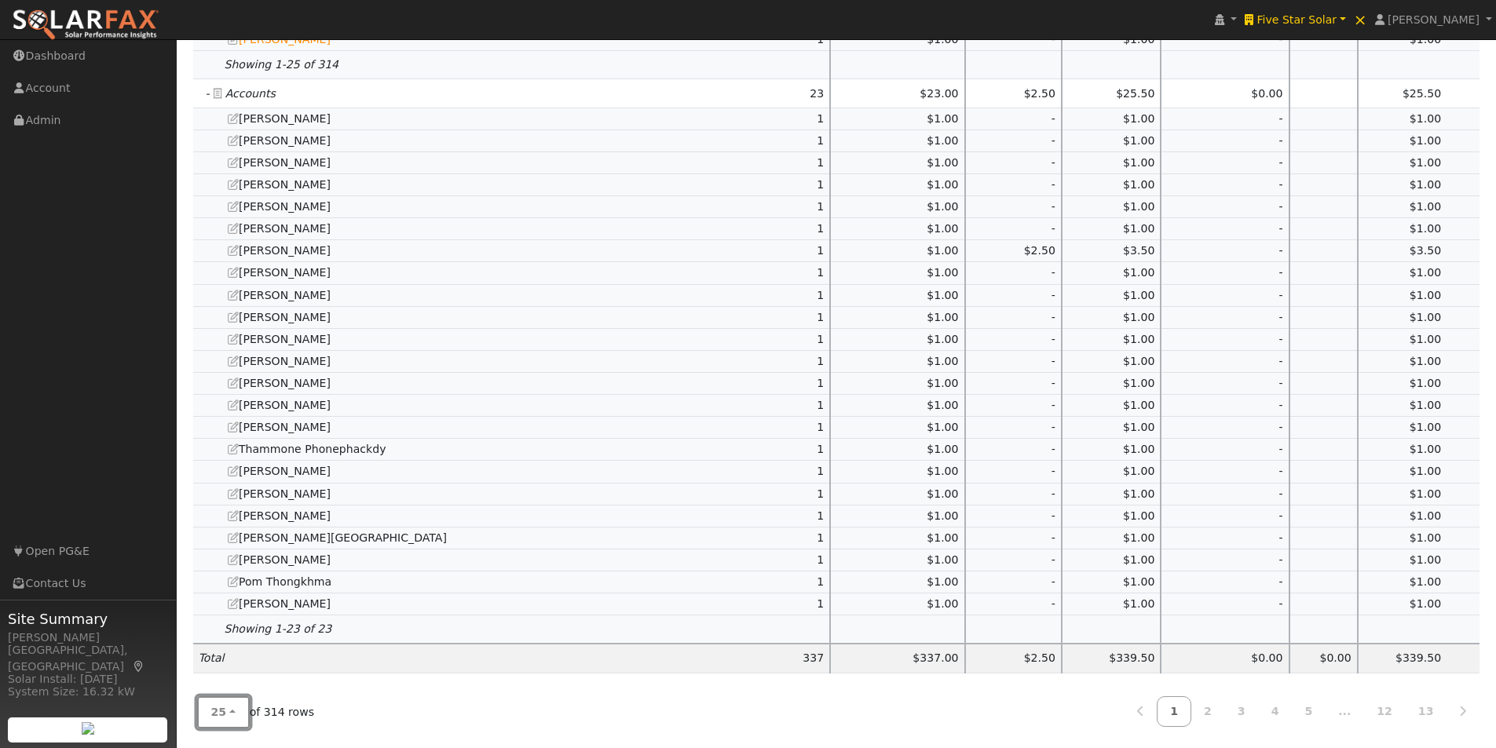
click at [219, 711] on span "25" at bounding box center [219, 712] width 16 height 13
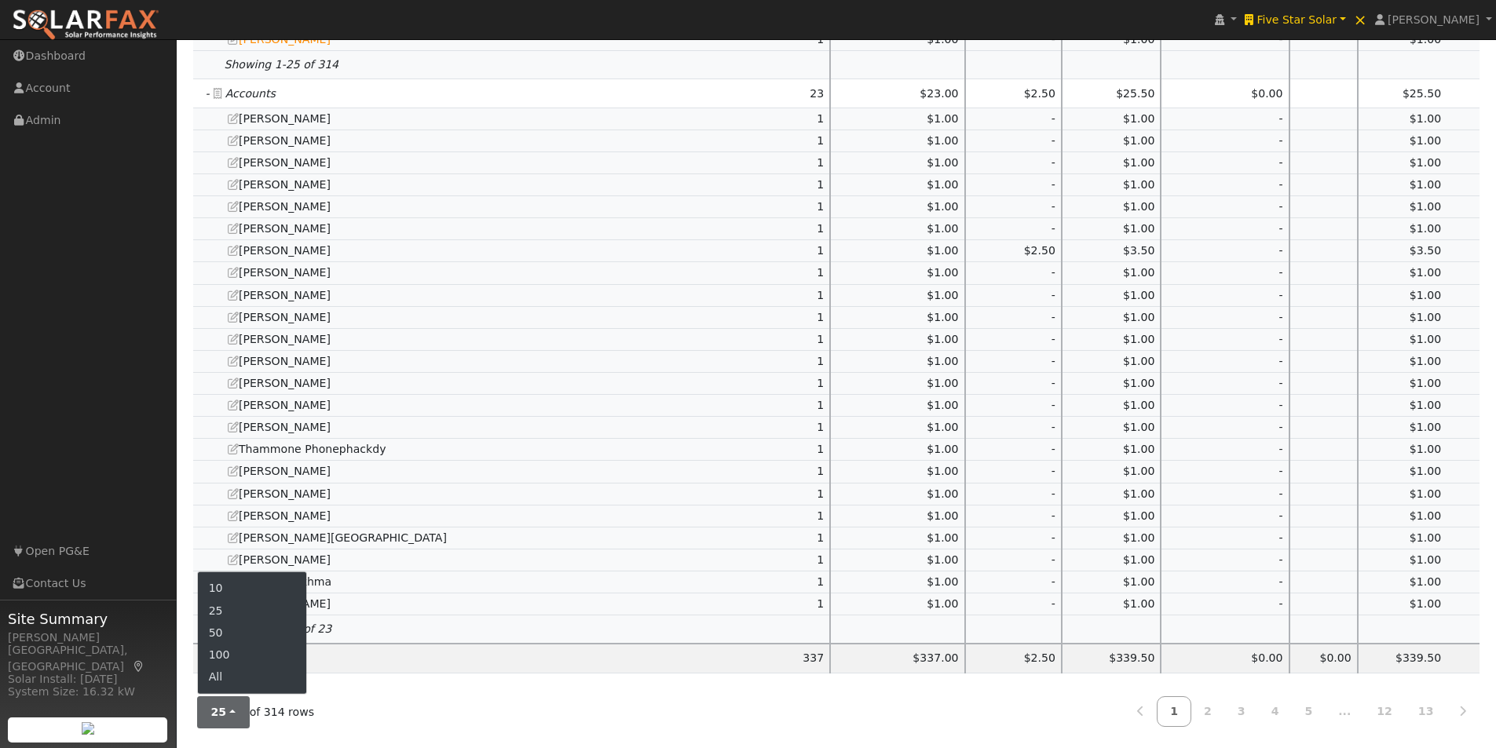
drag, startPoint x: 217, startPoint y: 675, endPoint x: 561, endPoint y: 540, distance: 370.1
click at [225, 670] on link "All" at bounding box center [252, 677] width 109 height 22
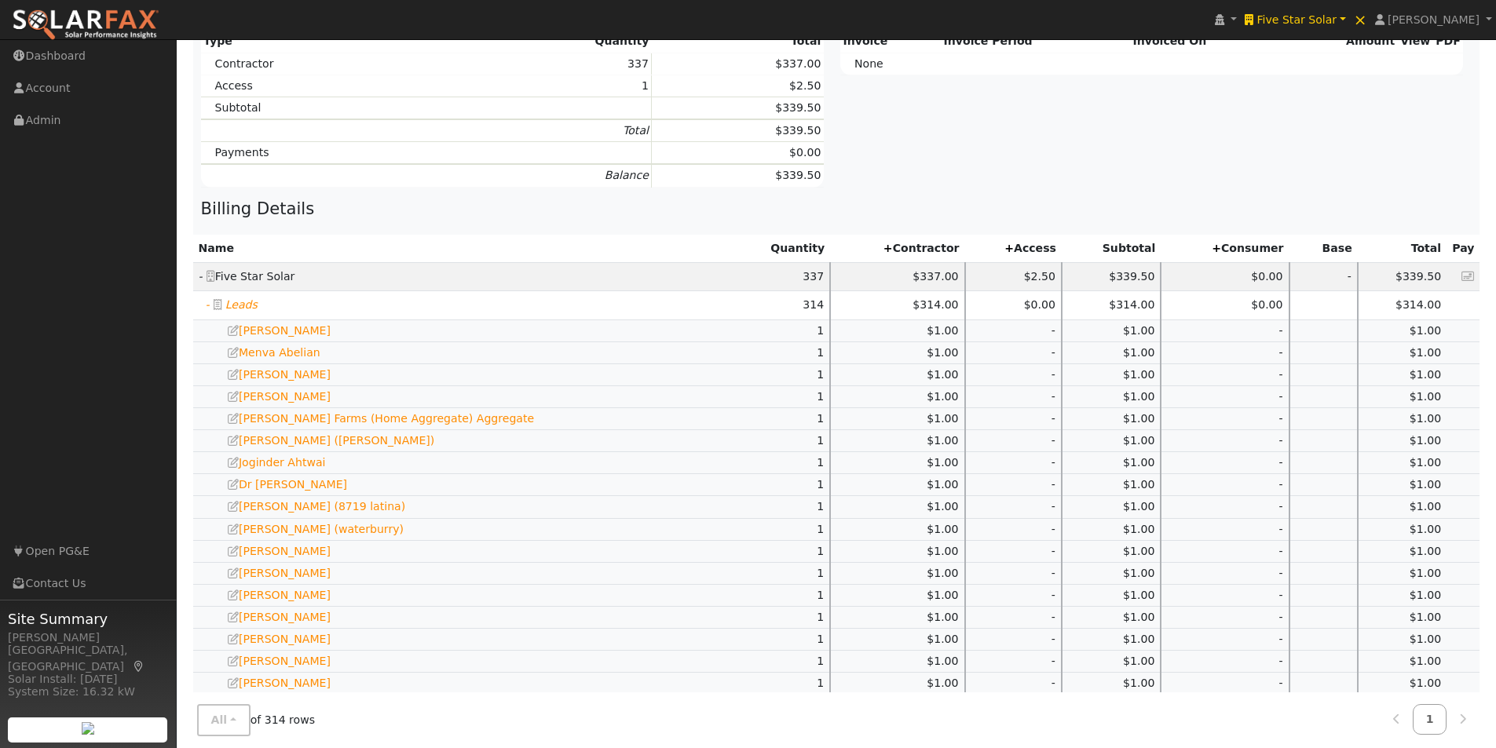
scroll to position [0, 0]
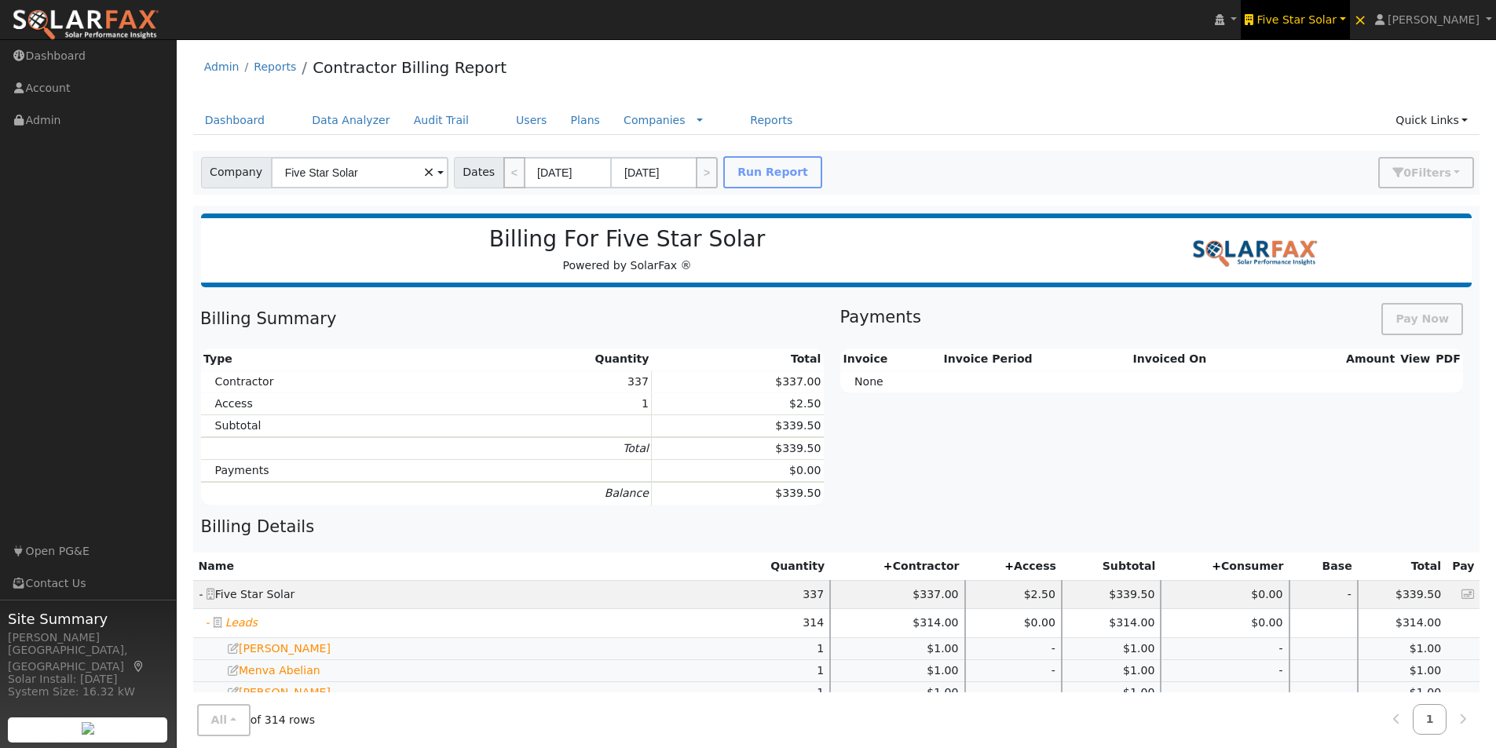
click at [1320, 18] on span "Five Star Solar" at bounding box center [1296, 19] width 80 height 13
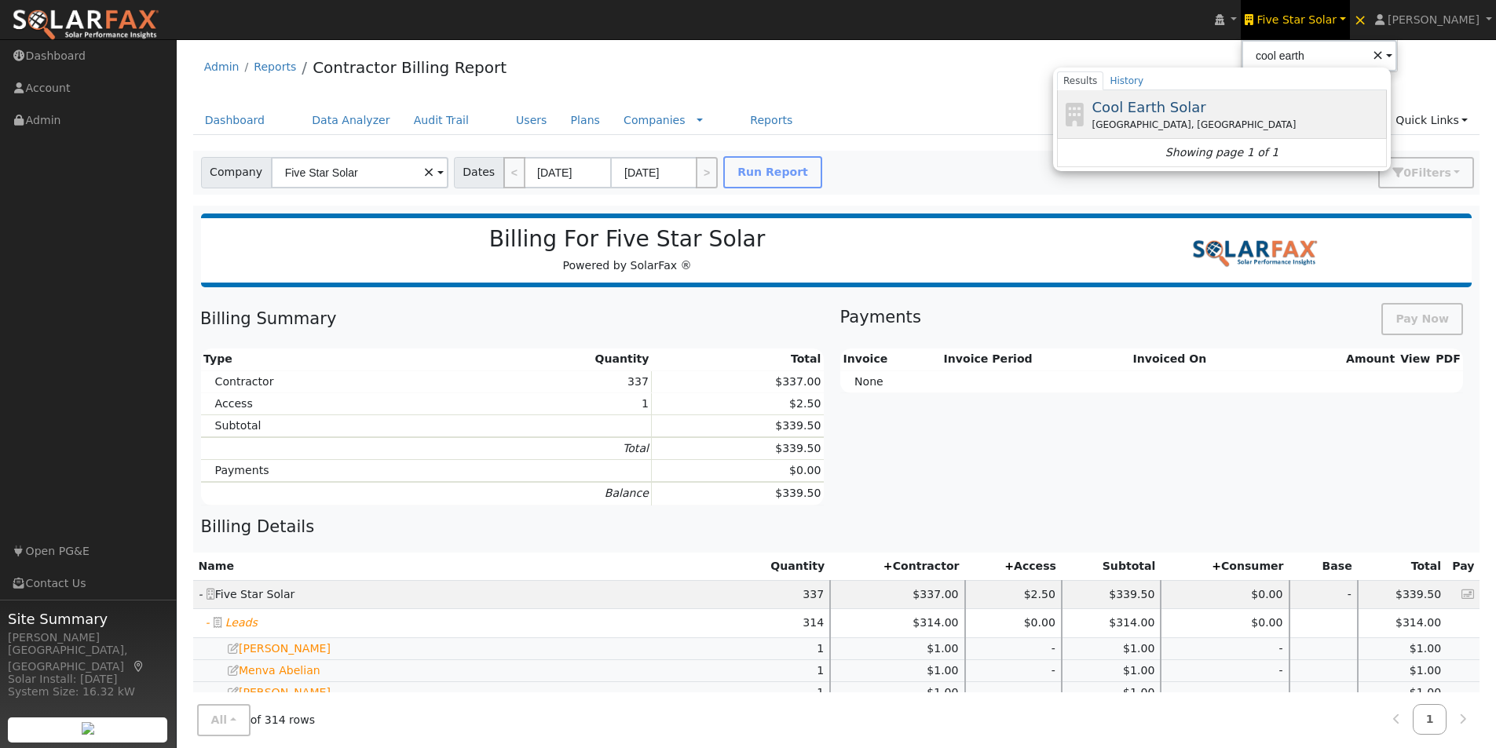
click at [1166, 102] on span "Cool Earth Solar" at bounding box center [1149, 107] width 114 height 16
type input "Cool Earth Solar"
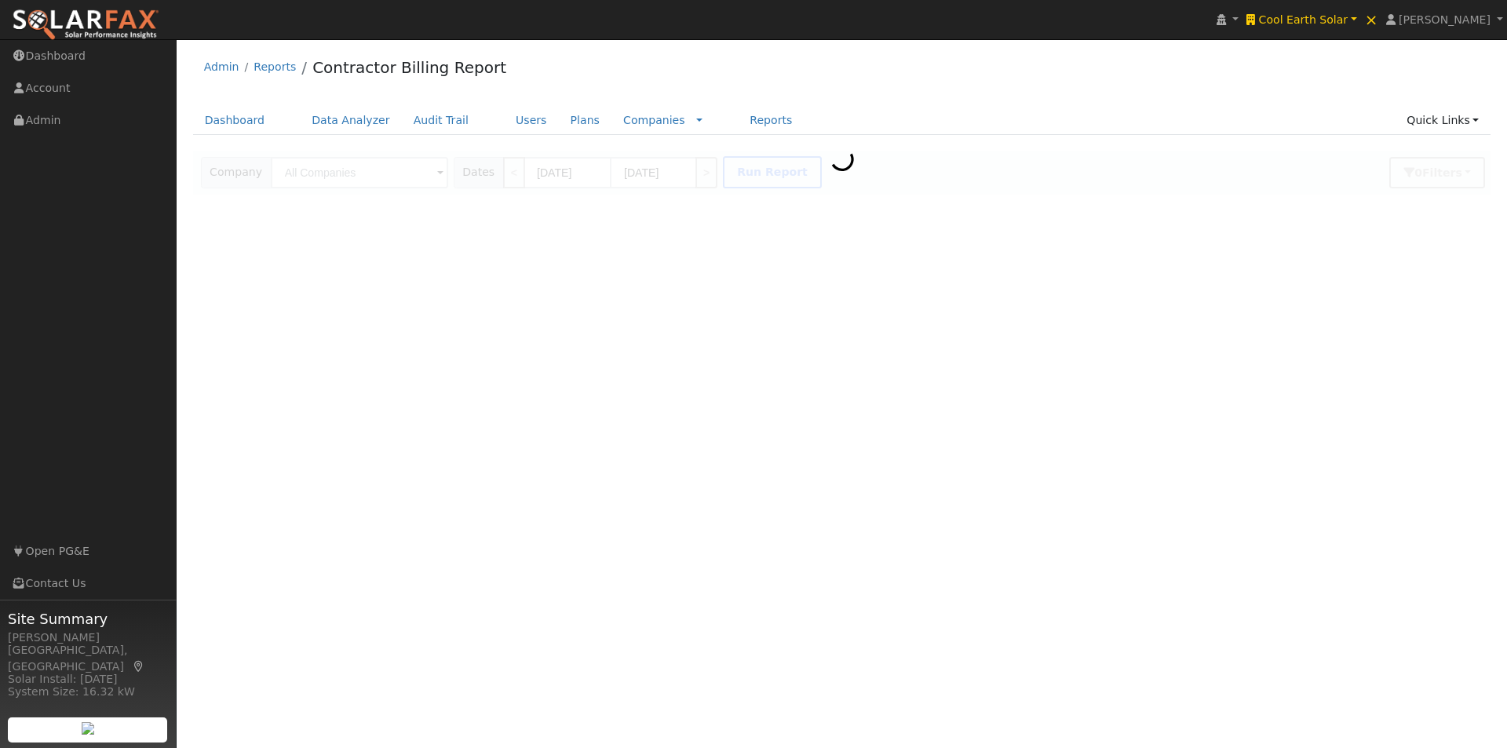
type input "Cool Earth Solar"
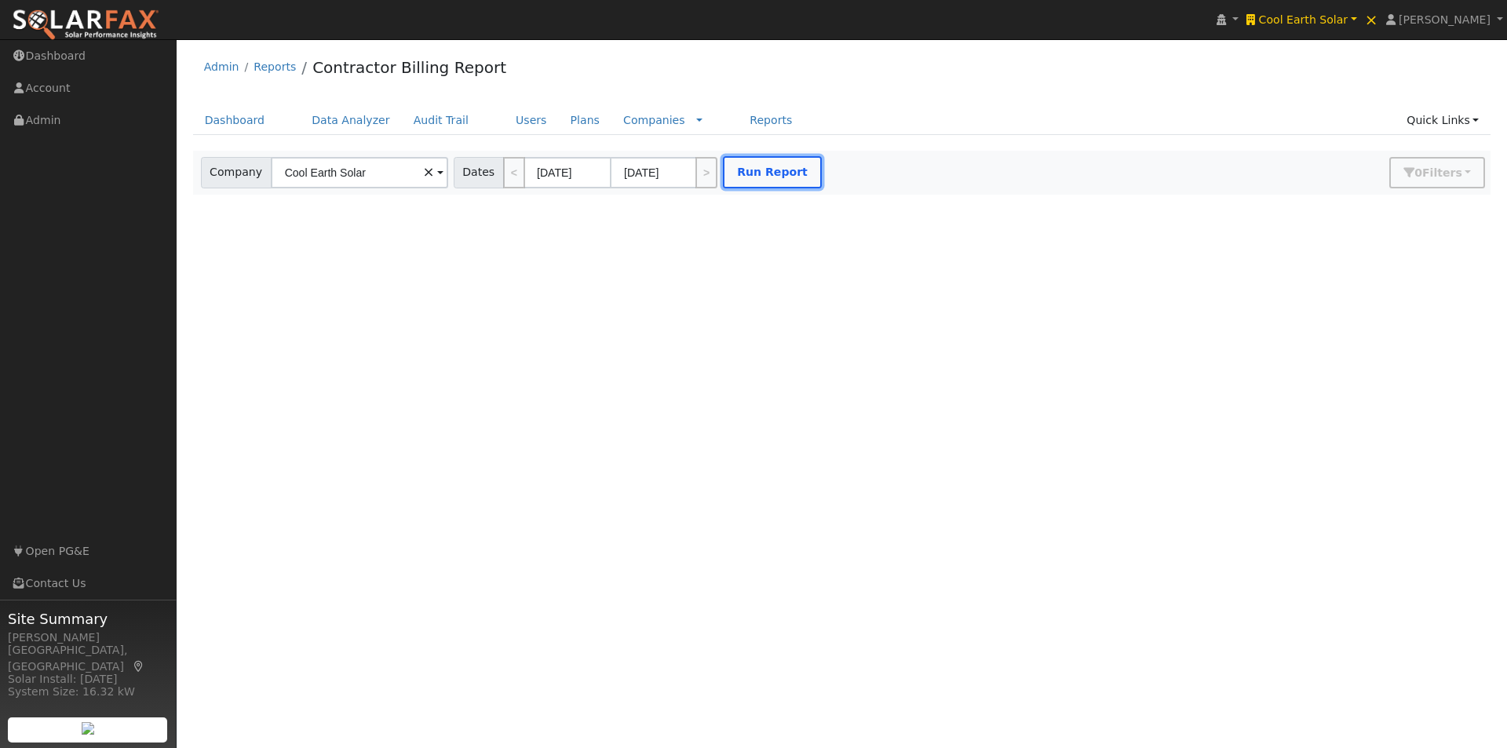
click at [745, 166] on button "Run Report" at bounding box center [772, 172] width 99 height 32
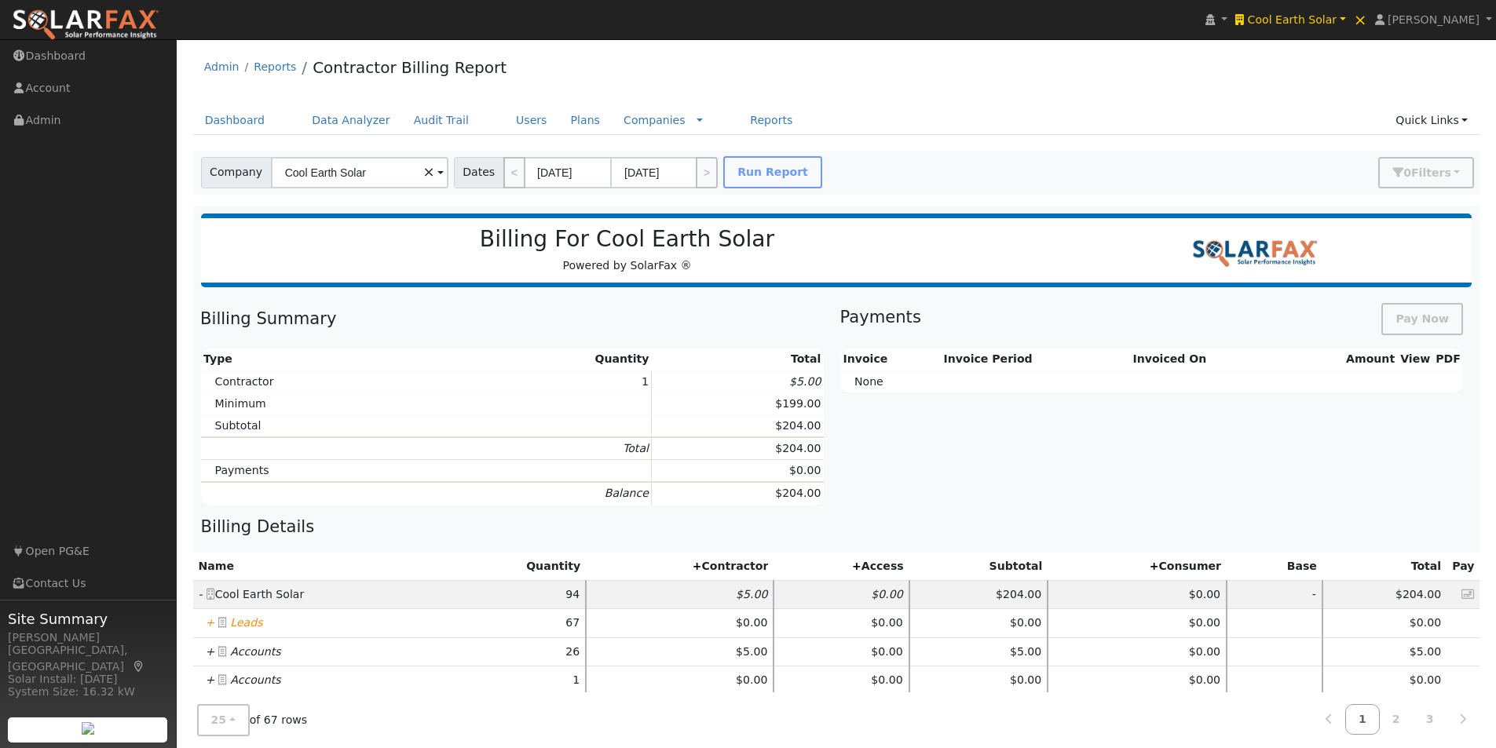
click at [207, 626] on icon "+" at bounding box center [210, 622] width 9 height 13
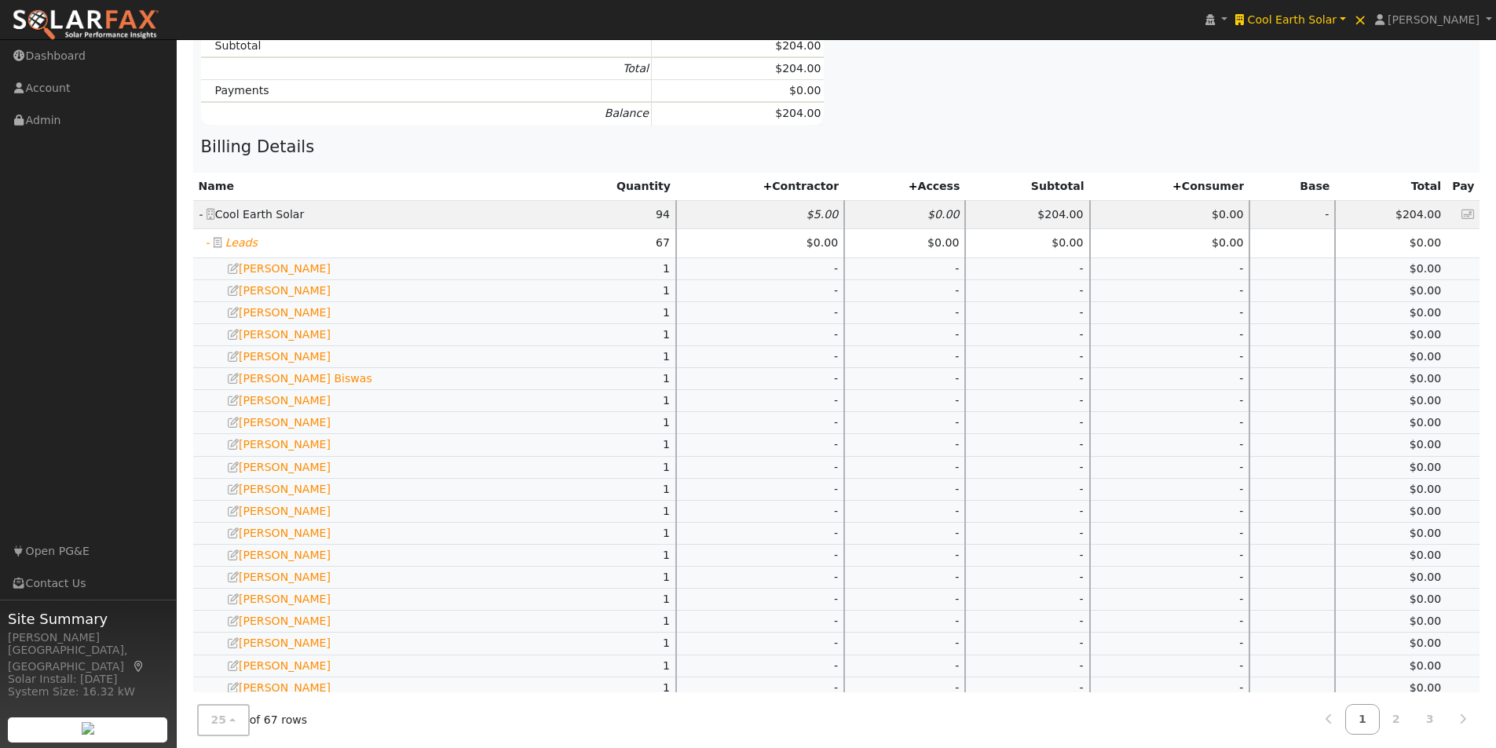
scroll to position [393, 0]
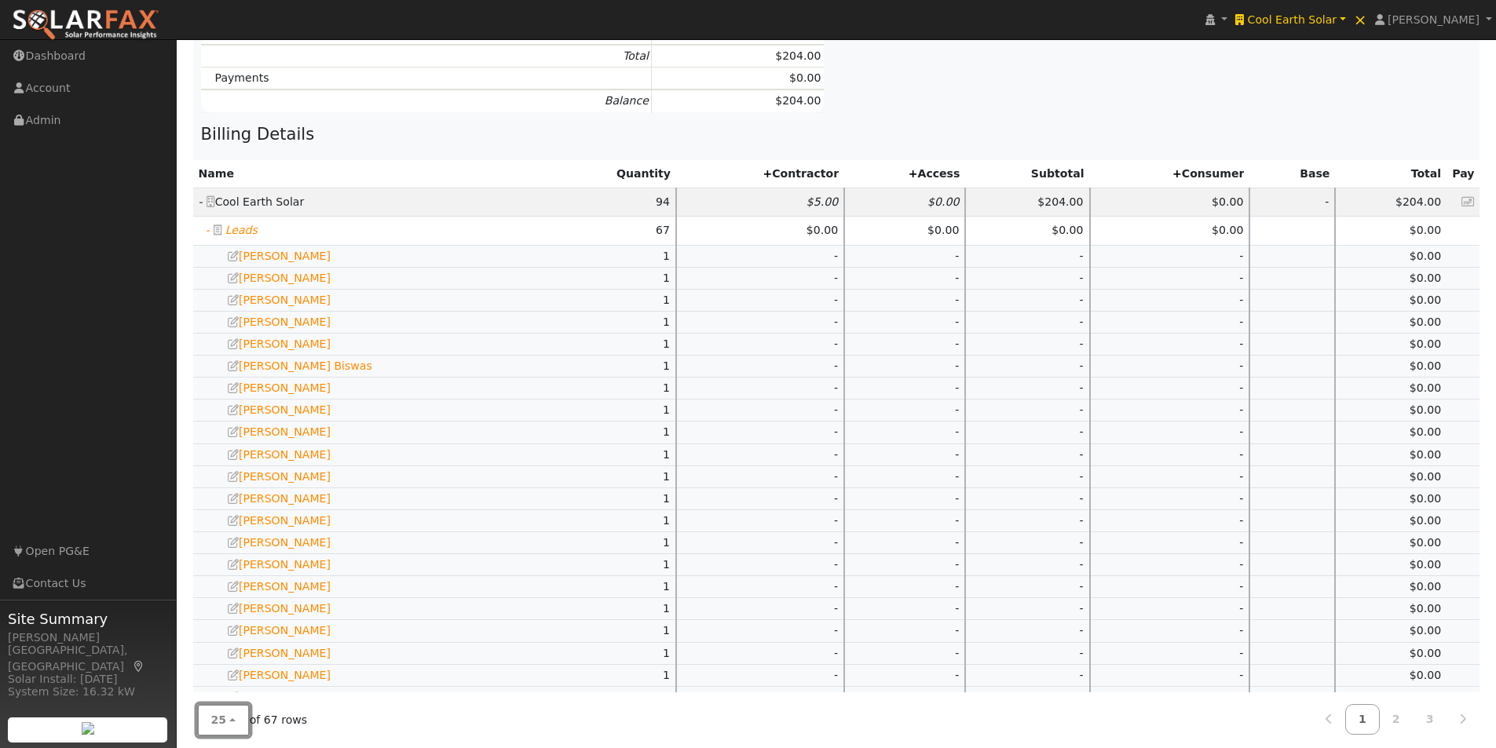
drag, startPoint x: 214, startPoint y: 734, endPoint x: 225, endPoint y: 720, distance: 17.9
click at [219, 732] on button "25" at bounding box center [223, 720] width 53 height 32
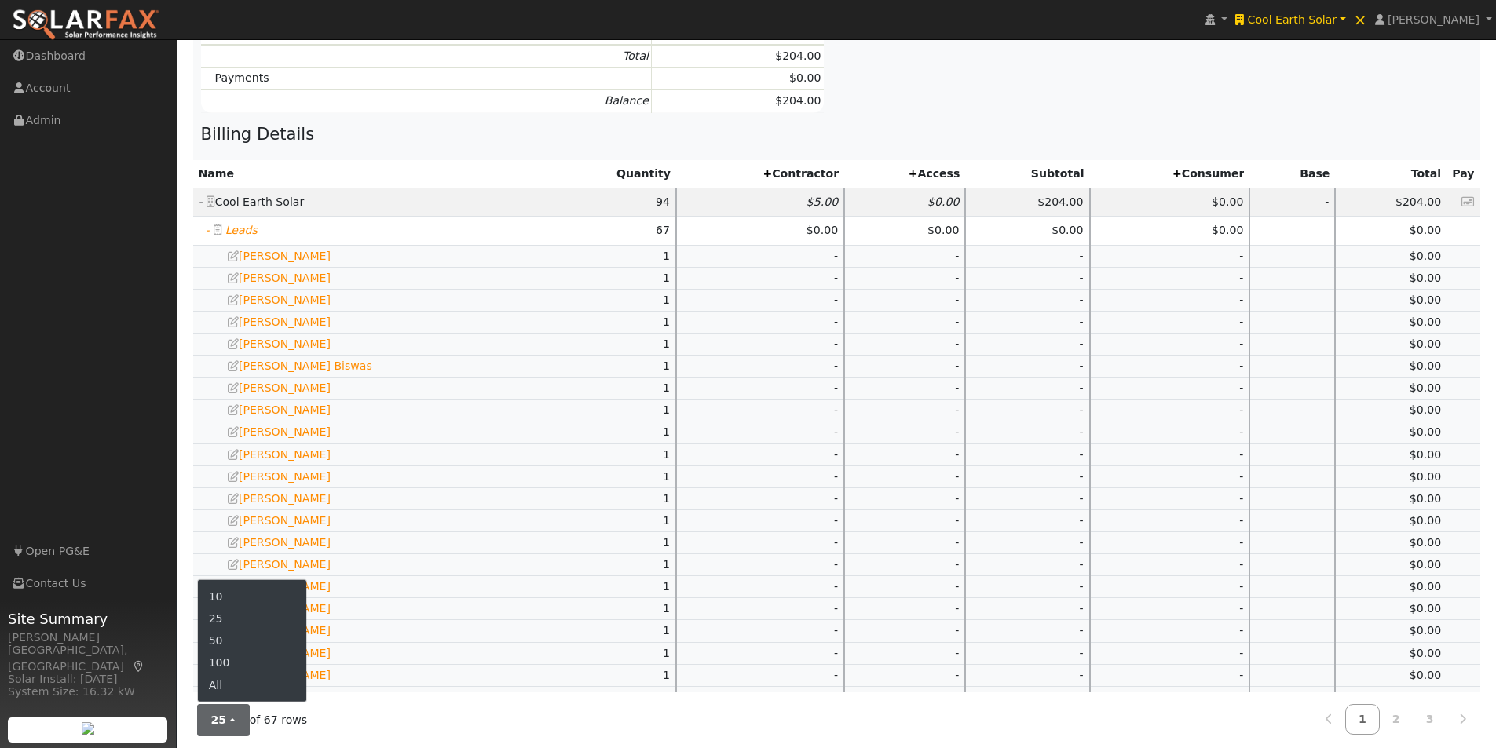
drag, startPoint x: 219, startPoint y: 684, endPoint x: 361, endPoint y: 532, distance: 207.7
click at [226, 683] on link "All" at bounding box center [252, 685] width 109 height 22
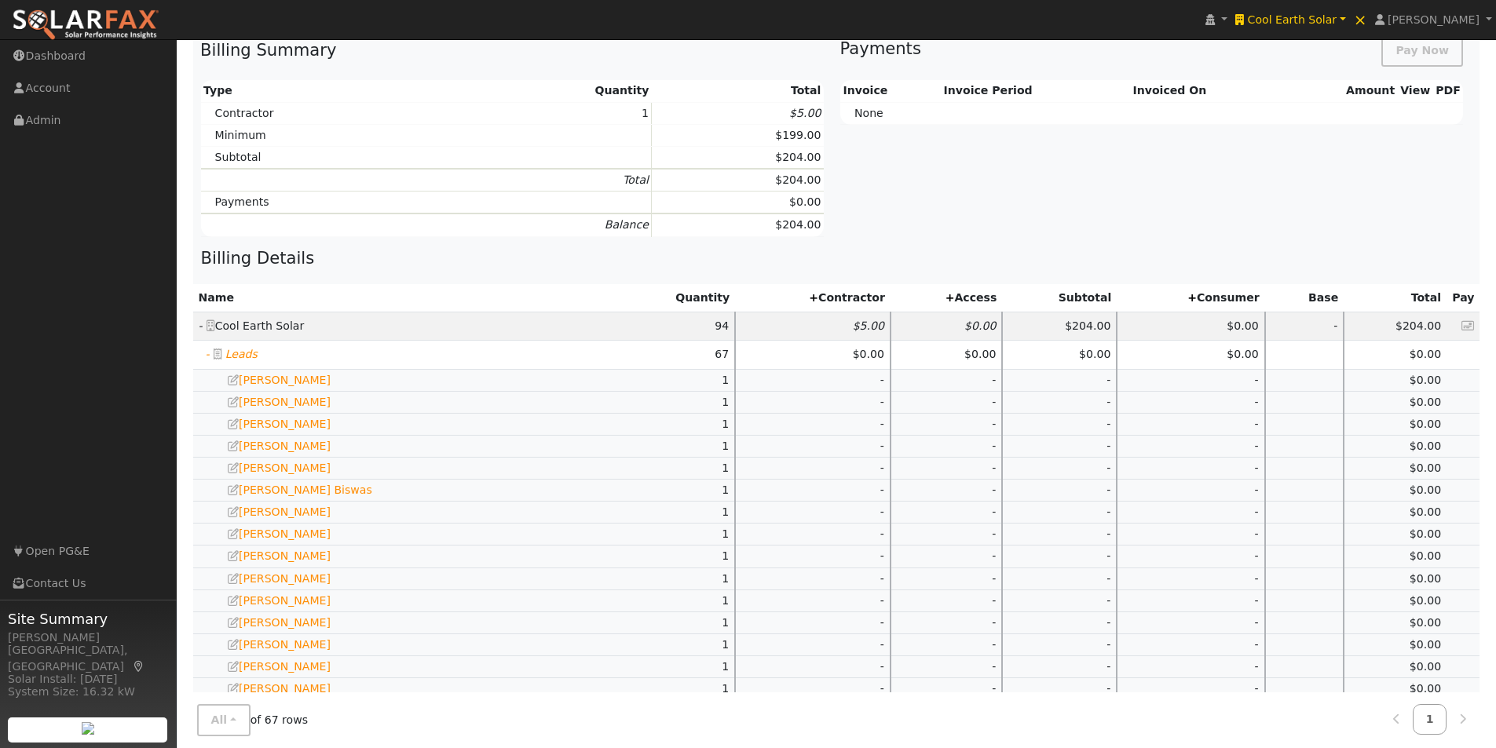
scroll to position [0, 0]
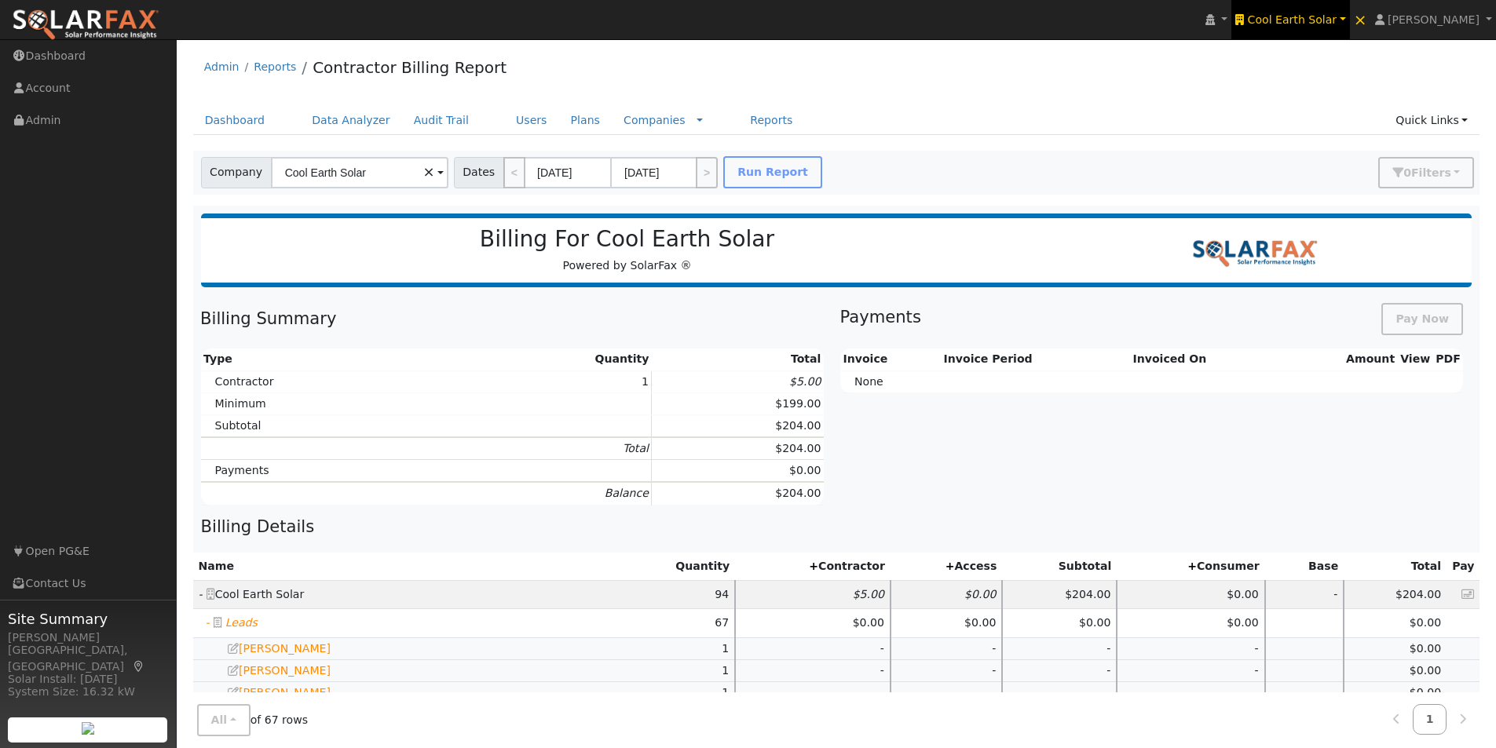
drag, startPoint x: 1321, startPoint y: 19, endPoint x: 1318, endPoint y: 9, distance: 9.9
click at [1320, 18] on span "Cool Earth Solar" at bounding box center [1291, 19] width 89 height 13
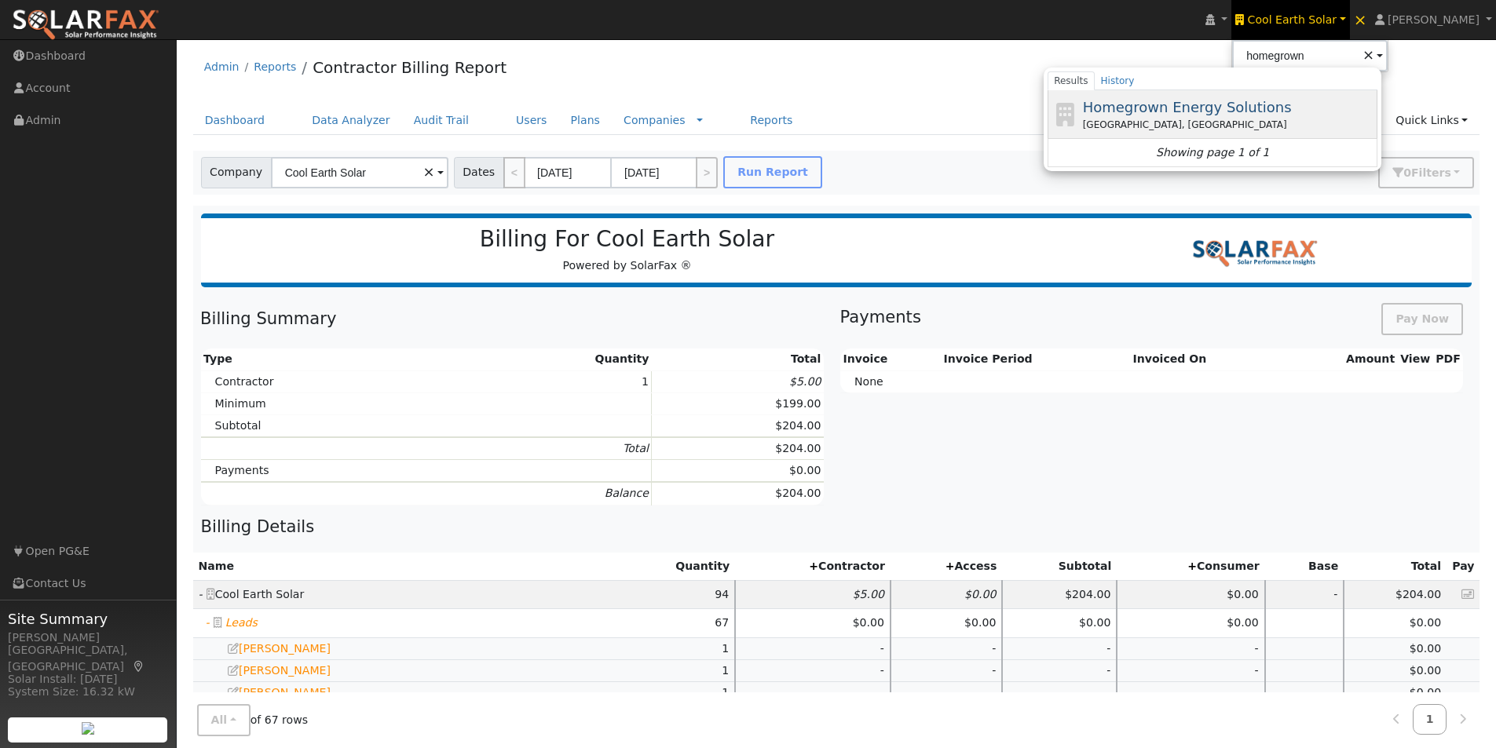
click at [1164, 107] on span "Homegrown Energy Solutions" at bounding box center [1187, 107] width 209 height 16
type input "Homegrown Energy Solutions"
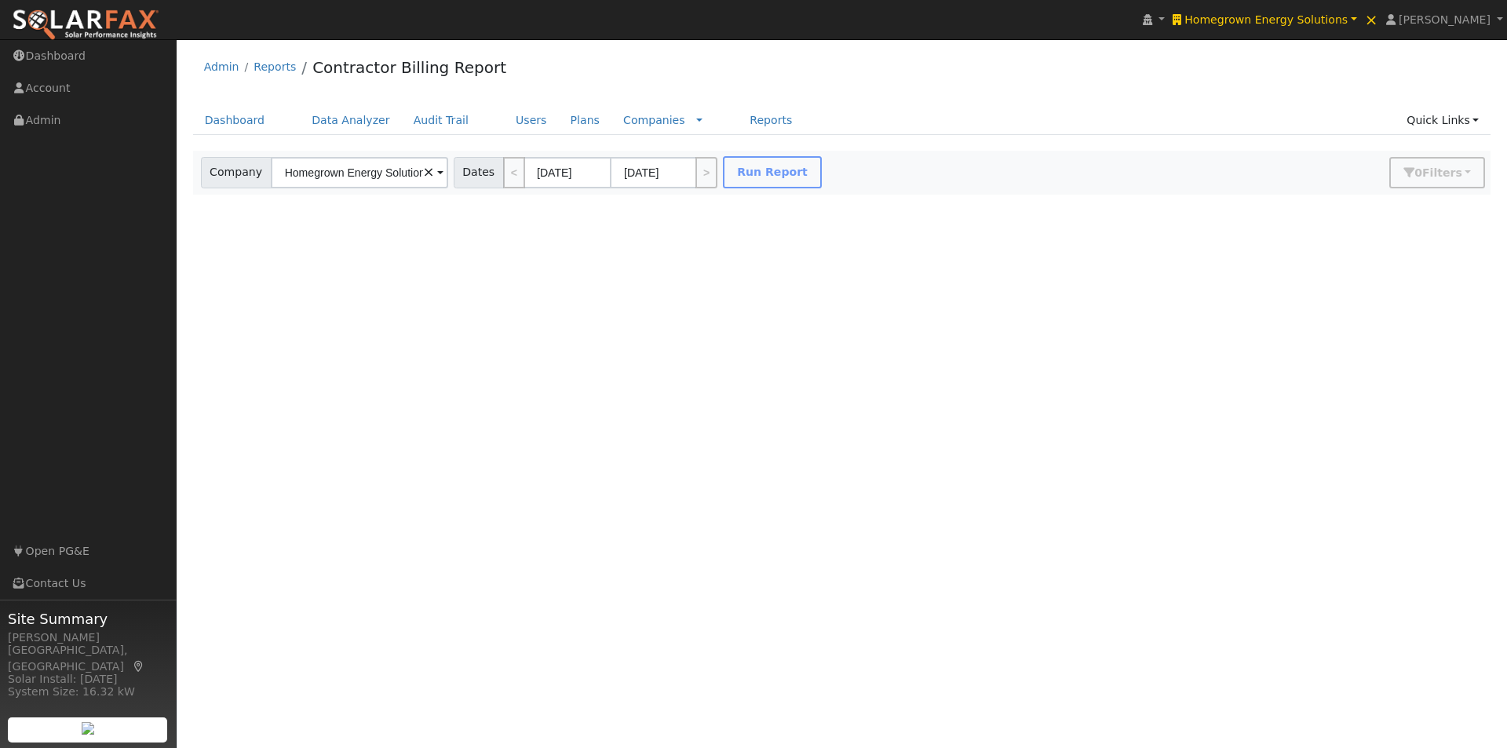
scroll to position [0, 11]
click at [769, 173] on button "Run Report" at bounding box center [772, 172] width 99 height 32
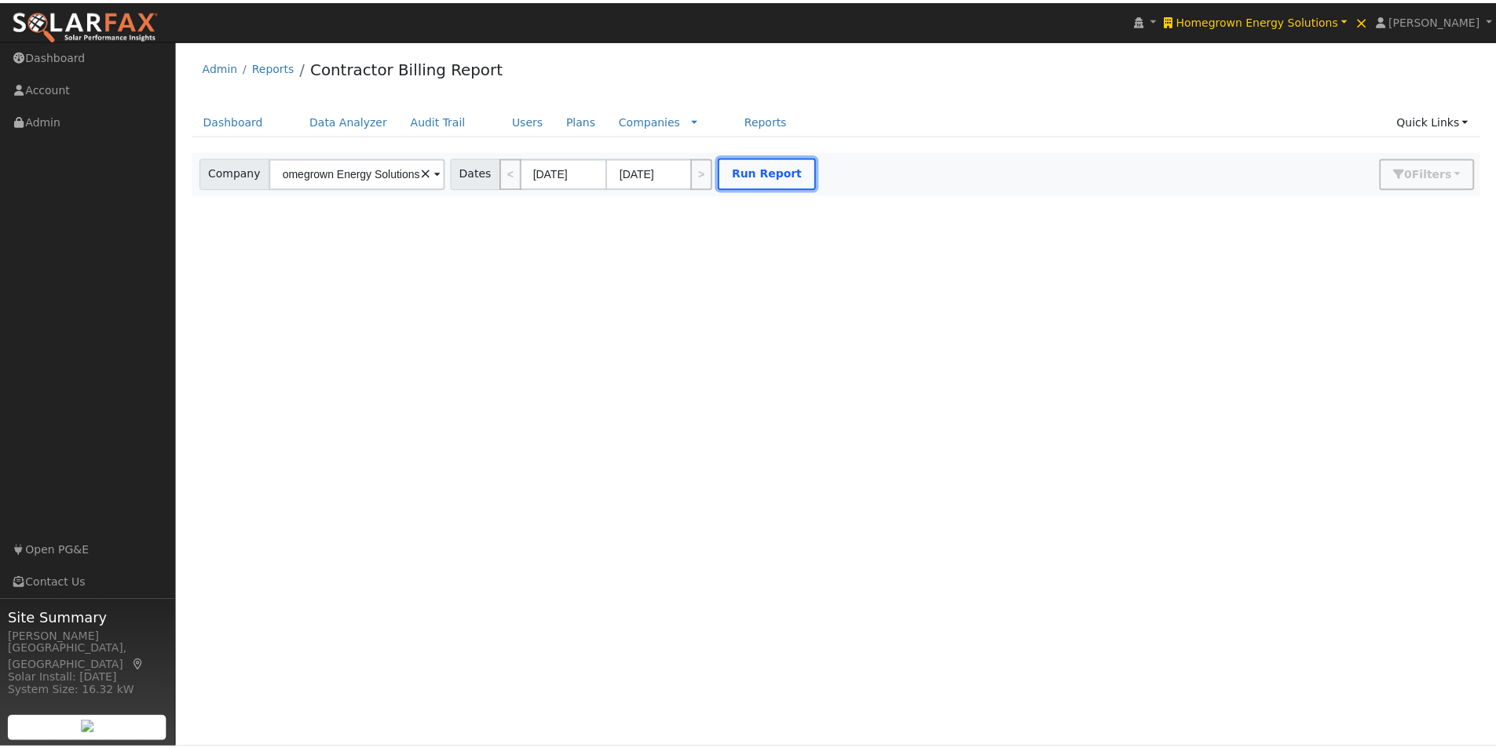
scroll to position [0, 0]
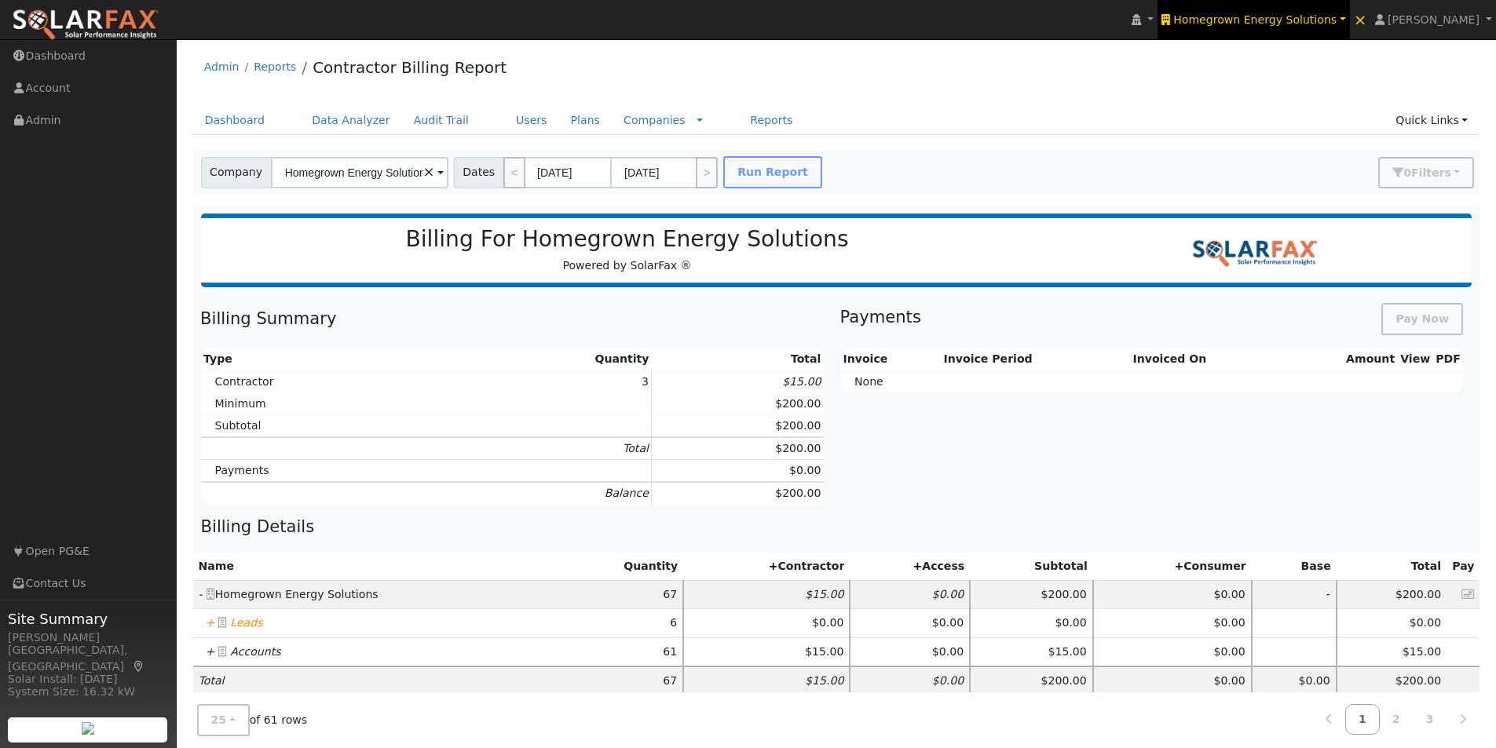
click at [1287, 17] on span "Homegrown Energy Solutions" at bounding box center [1254, 19] width 163 height 13
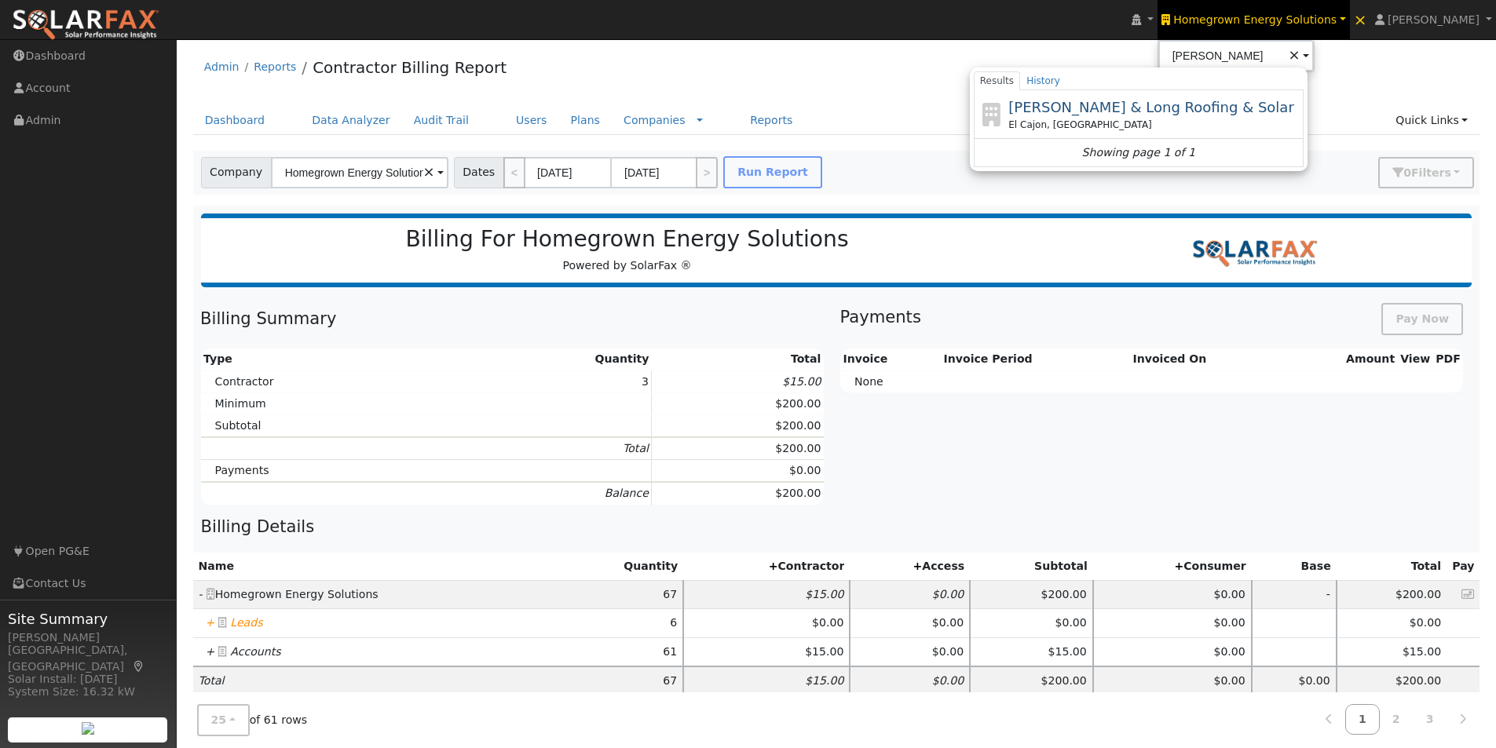
click at [1119, 109] on span "[PERSON_NAME] & Long Roofing & Solar" at bounding box center [1151, 107] width 286 height 16
type input "[PERSON_NAME] & Long Roofing & Solar"
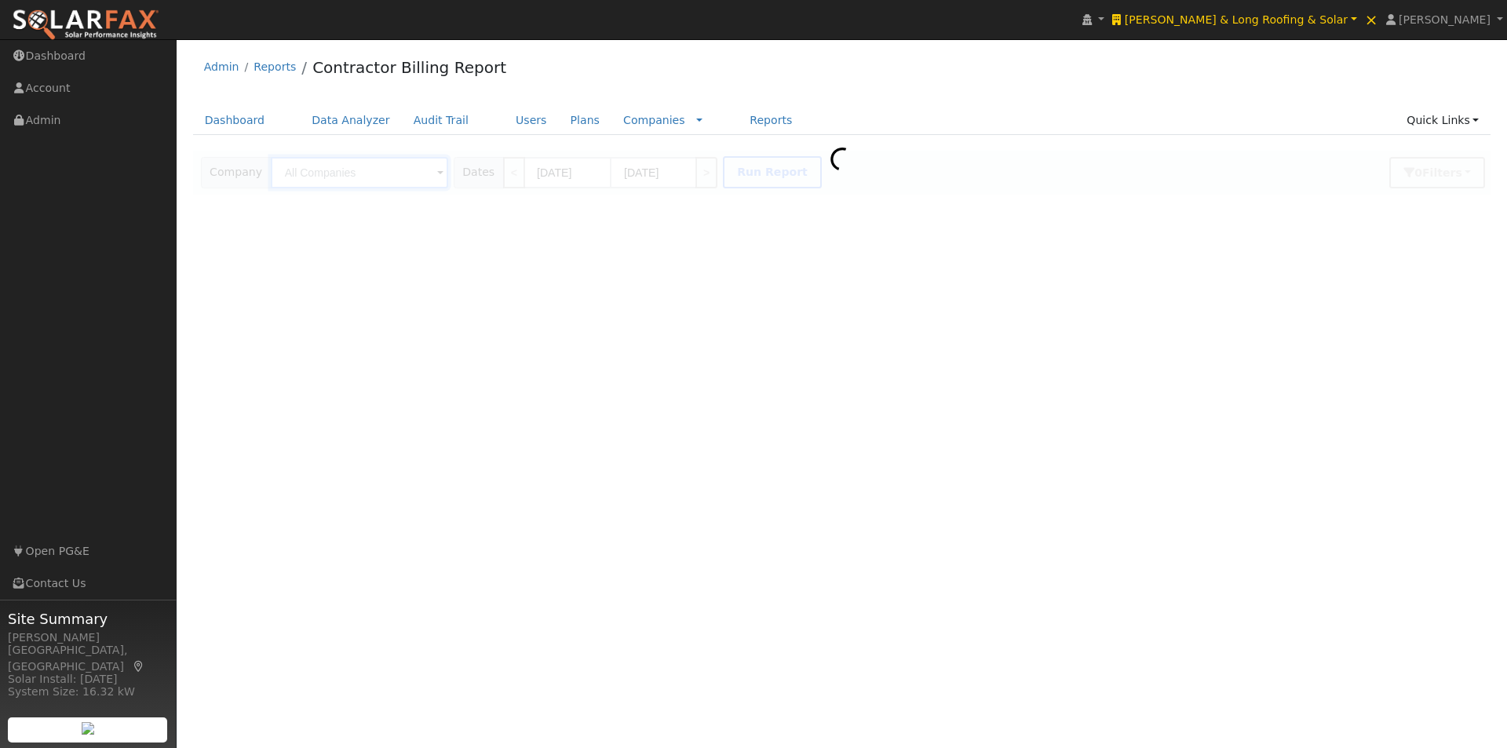
type input "[PERSON_NAME] & Long Roofing & Solar"
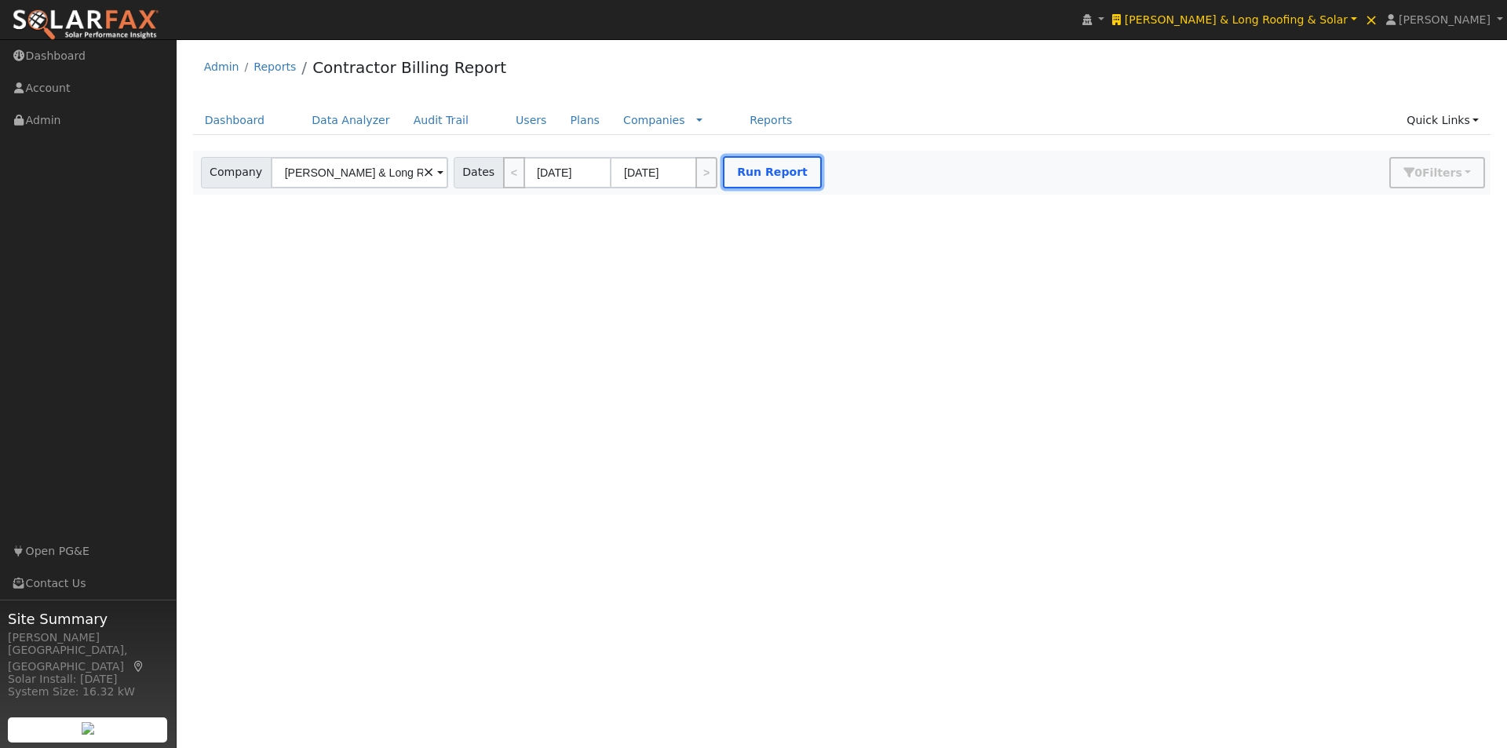
click at [758, 176] on button "Run Report" at bounding box center [772, 172] width 99 height 32
